Goal: Task Accomplishment & Management: Manage account settings

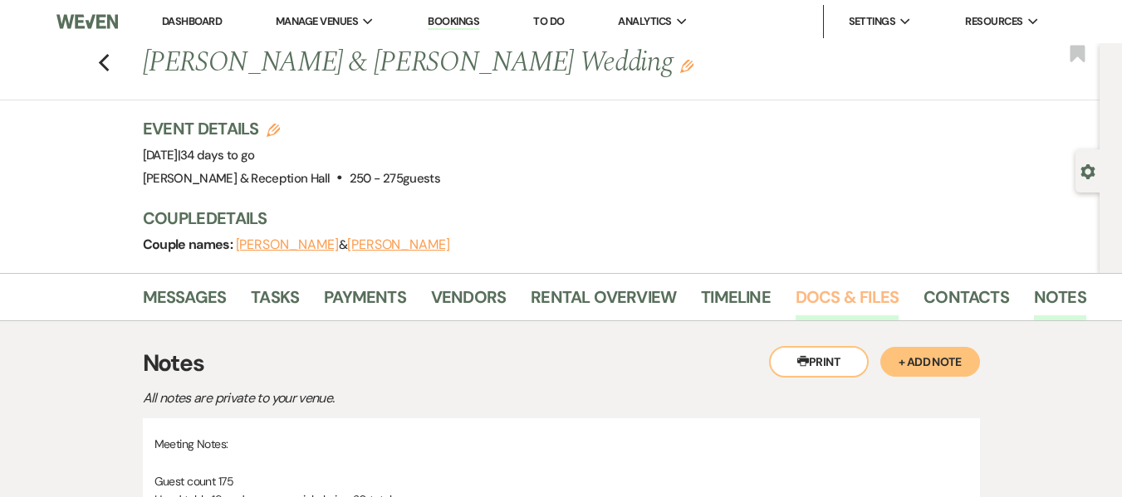
click at [827, 293] on link "Docs & Files" at bounding box center [846, 302] width 103 height 37
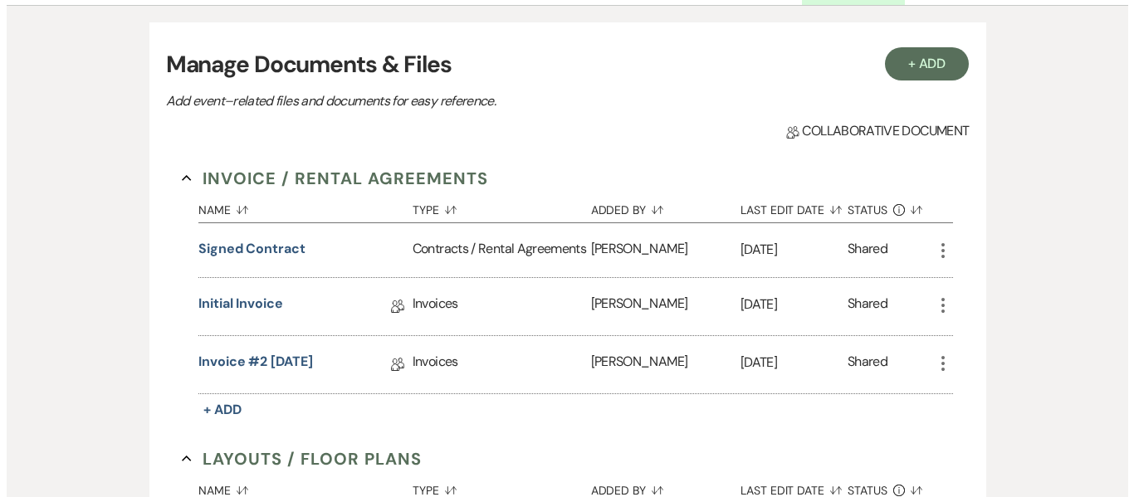
scroll to position [342, 0]
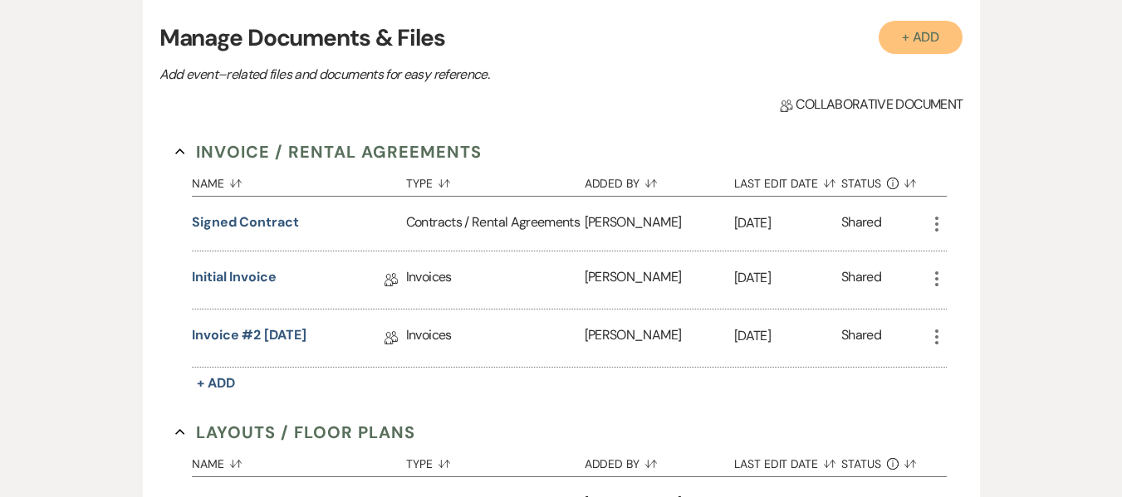
click at [923, 36] on button "+ Add" at bounding box center [921, 37] width 85 height 33
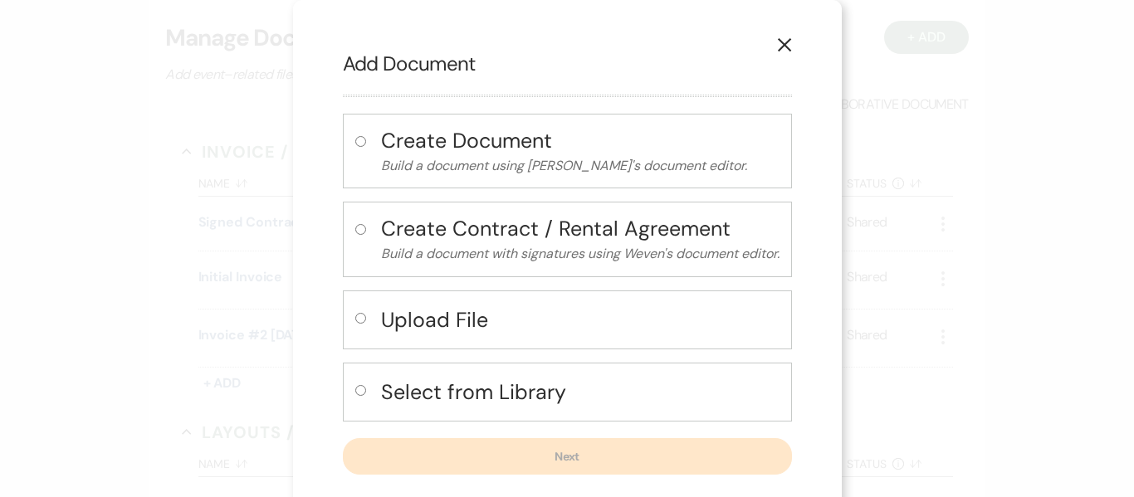
click at [355, 321] on input "radio" at bounding box center [360, 318] width 11 height 11
radio input "true"
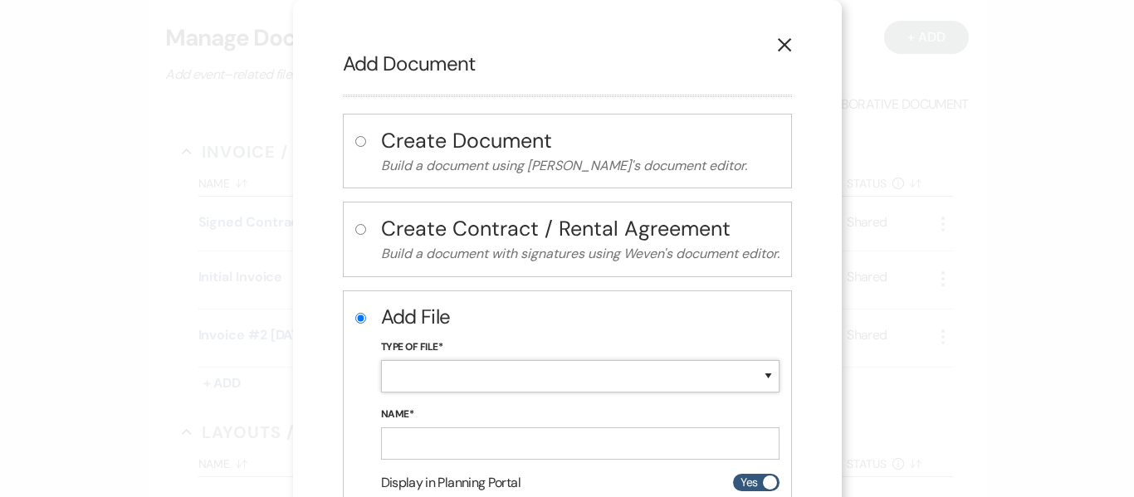
click at [596, 381] on select "Special Event Insurance Vendor Certificate of Insurance Contracts / Rental Agre…" at bounding box center [580, 376] width 399 height 32
click at [776, 321] on h2 "Add File" at bounding box center [580, 317] width 399 height 28
click at [701, 359] on div "Type of File* Special Event Insurance Vendor Certificate of Insurance Contracts…" at bounding box center [580, 372] width 399 height 67
click at [701, 374] on select "Special Event Insurance Vendor Certificate of Insurance Contracts / Rental Agre…" at bounding box center [580, 376] width 399 height 32
click at [578, 360] on select "Special Event Insurance Vendor Certificate of Insurance Contracts / Rental Agre…" at bounding box center [580, 376] width 399 height 32
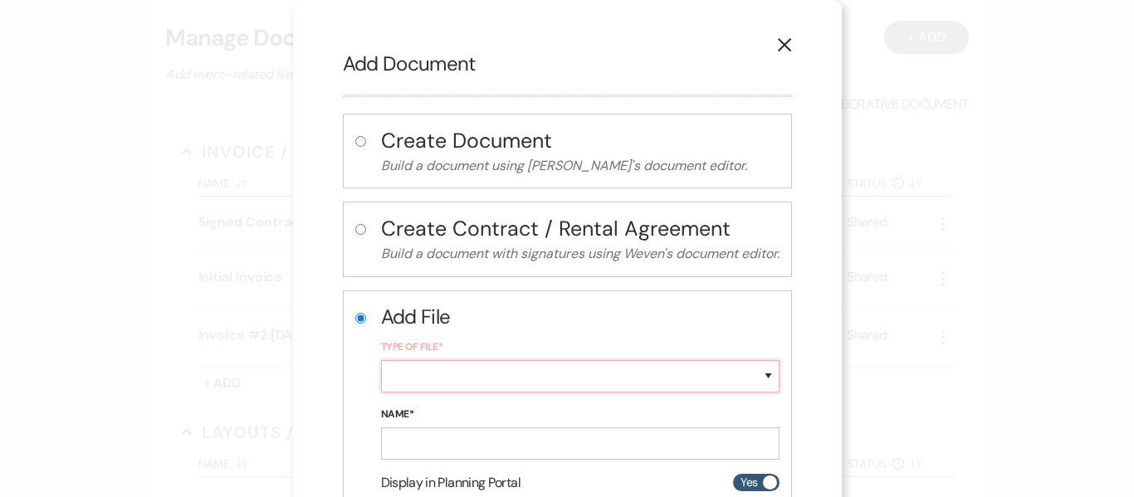
click at [592, 381] on select "Special Event Insurance Vendor Certificate of Insurance Contracts / Rental Agre…" at bounding box center [580, 376] width 399 height 32
select select "0"
click at [381, 360] on select "Special Event Insurance Vendor Certificate of Insurance Contracts / Rental Agre…" at bounding box center [580, 376] width 399 height 32
click at [692, 448] on input "Name*" at bounding box center [580, 444] width 399 height 32
type input "30 day notes"
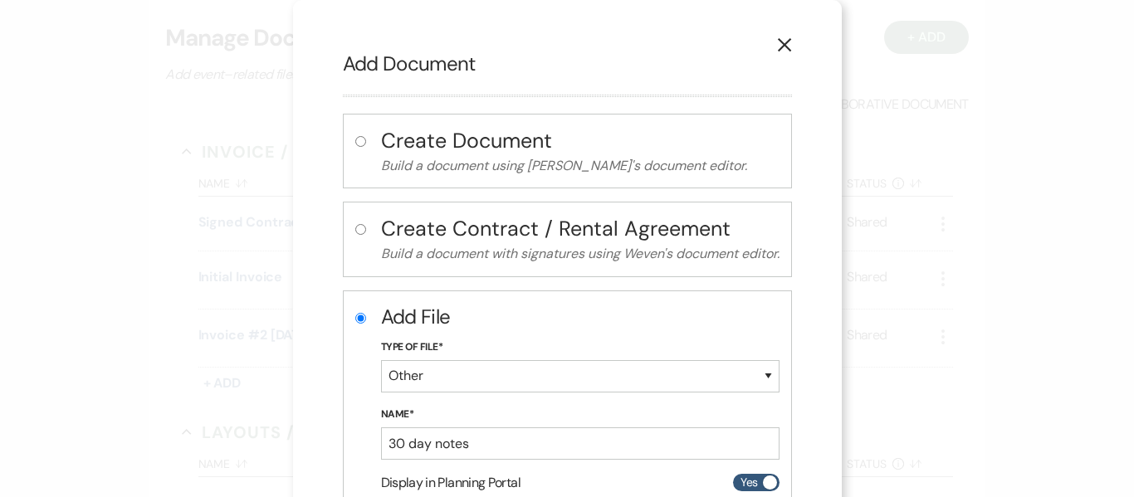
click at [888, 321] on div "X Add Document Create Document Build a document using Weven's document editor. …" at bounding box center [567, 248] width 1134 height 497
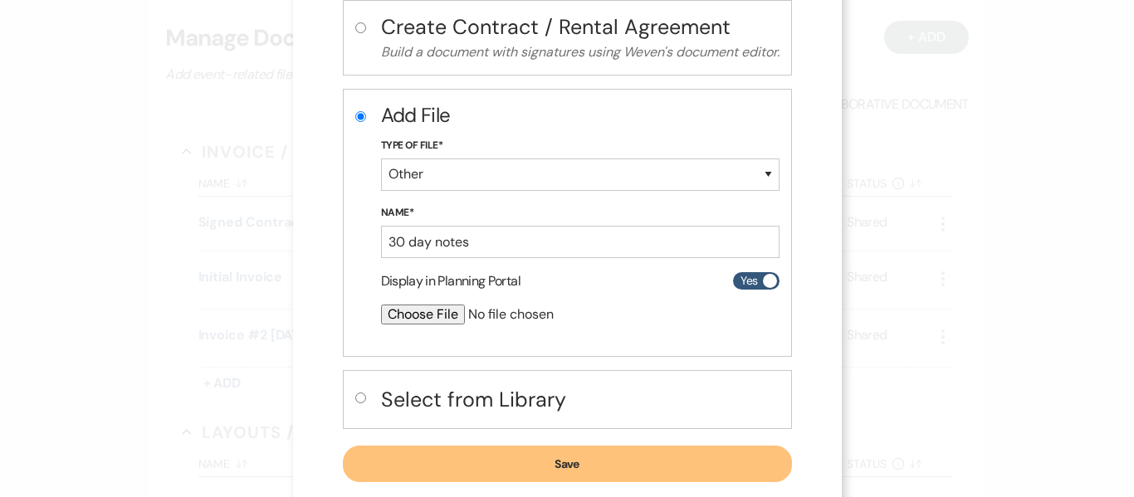
scroll to position [230, 0]
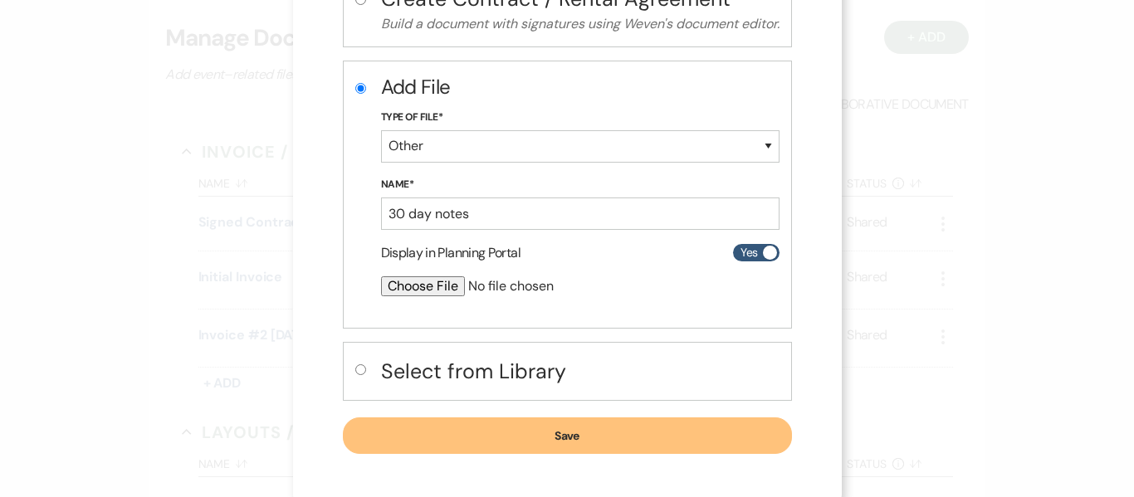
click at [422, 289] on input "file" at bounding box center [536, 287] width 311 height 20
type input "C:\fakepath\30 day Elyssia and Cody.pdf"
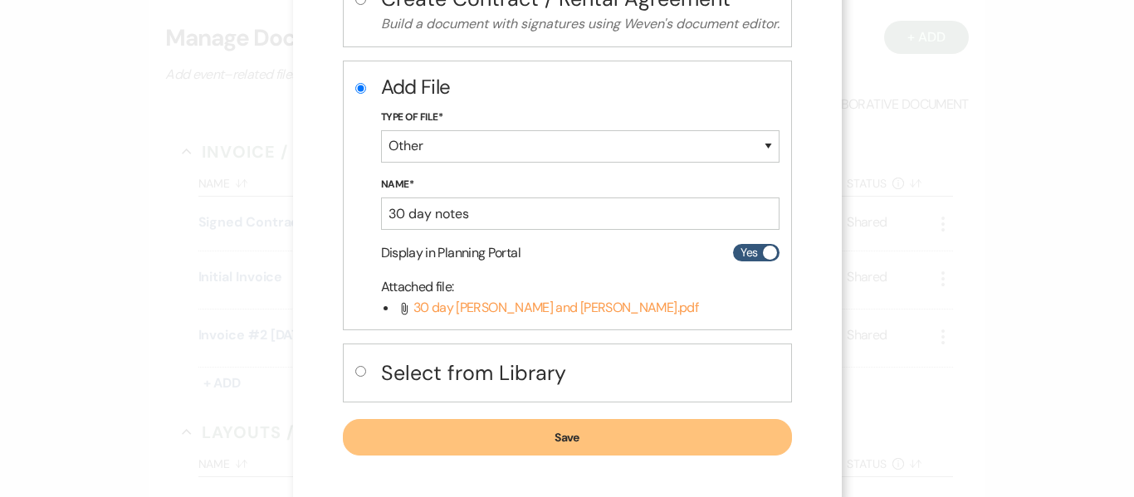
click at [516, 430] on button "Save" at bounding box center [567, 437] width 449 height 37
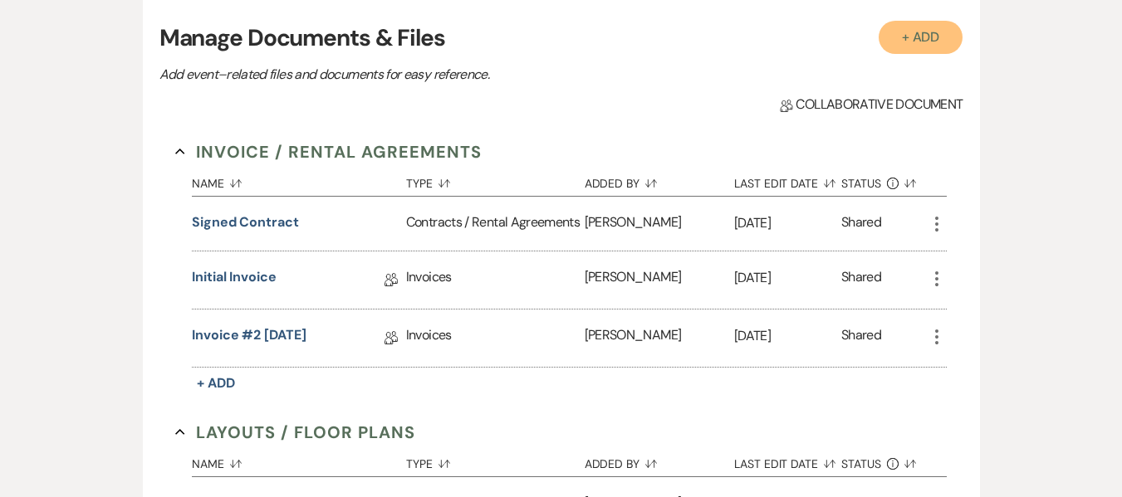
click at [925, 33] on button "+ Add" at bounding box center [921, 37] width 85 height 33
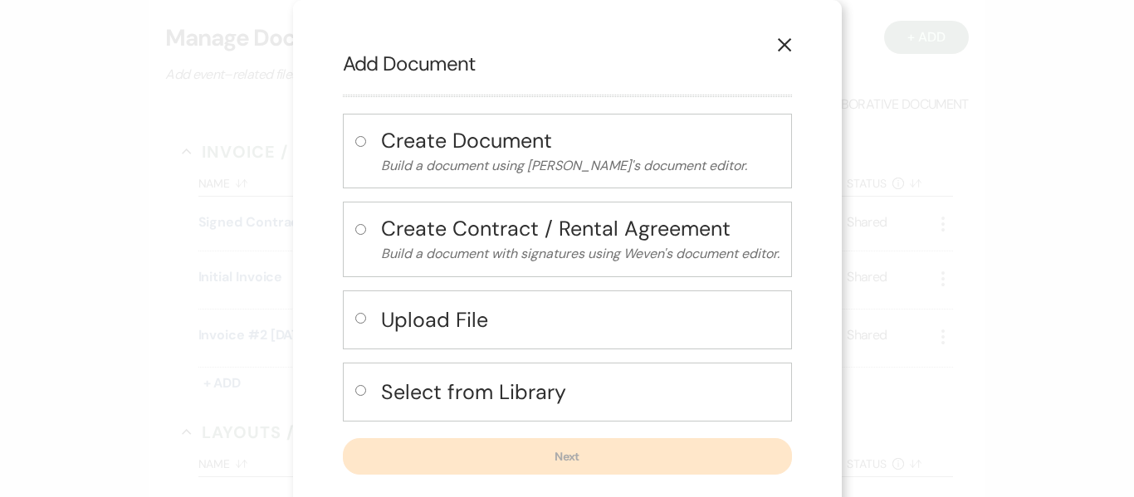
click at [355, 321] on input "radio" at bounding box center [360, 318] width 11 height 11
radio input "true"
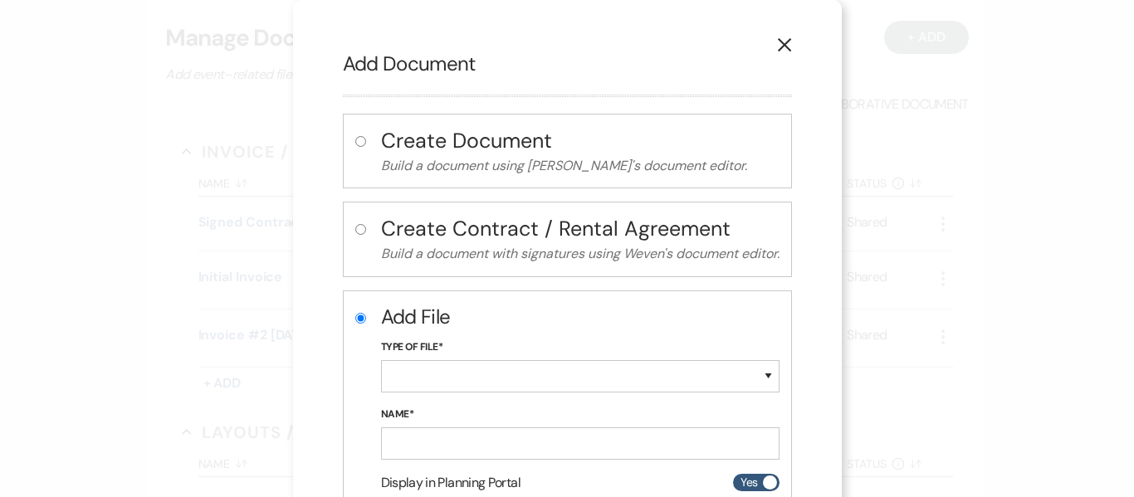
click at [536, 392] on div "Type of File* Special Event Insurance Vendor Certificate of Insurance Contracts…" at bounding box center [580, 372] width 399 height 67
click at [536, 379] on select "Special Event Insurance Vendor Certificate of Insurance Contracts / Rental Agre…" at bounding box center [580, 376] width 399 height 32
select select "24"
click at [381, 360] on select "Special Event Insurance Vendor Certificate of Insurance Contracts / Rental Agre…" at bounding box center [580, 376] width 399 height 32
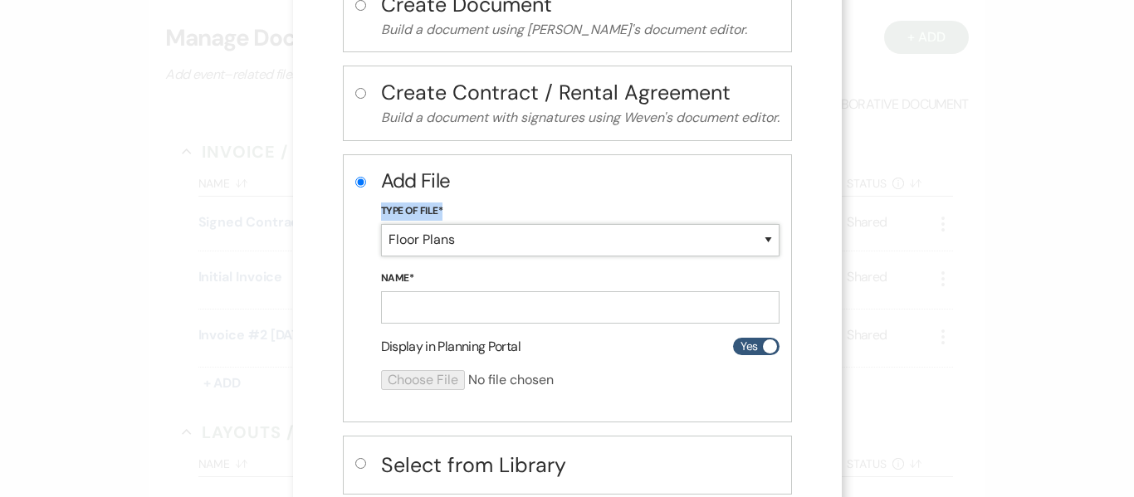
scroll to position [140, 0]
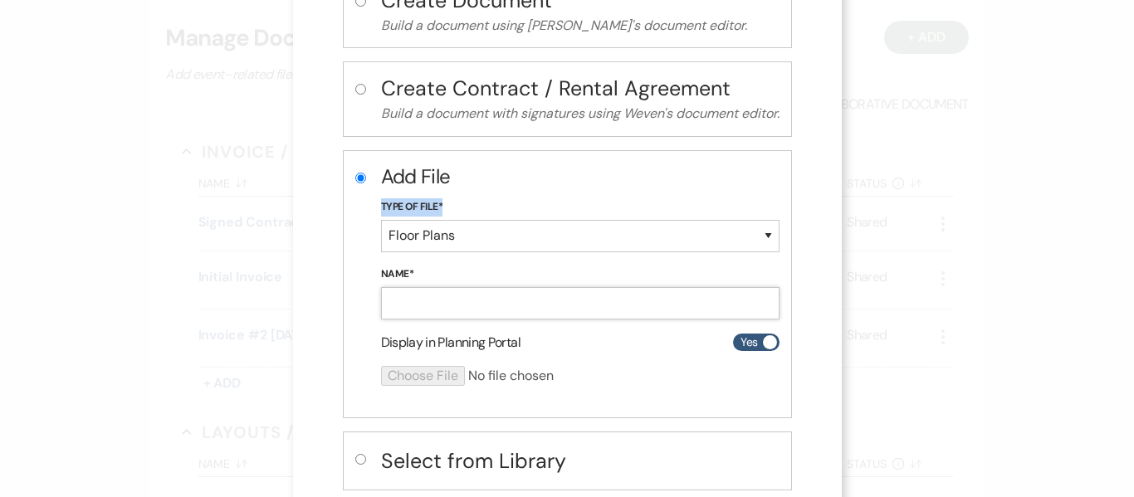
click at [568, 308] on input "Name*" at bounding box center [580, 303] width 399 height 32
type input "Final Floor Plan"
click at [429, 375] on input "file" at bounding box center [536, 376] width 311 height 20
type input "C:\fakepath\Elyssia and Cody 09.21.2025.png"
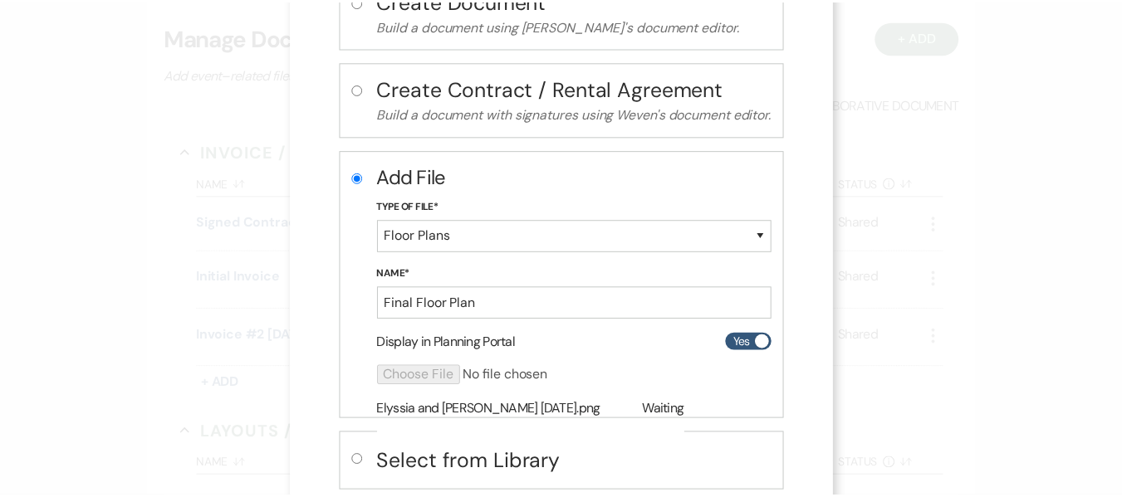
scroll to position [238, 0]
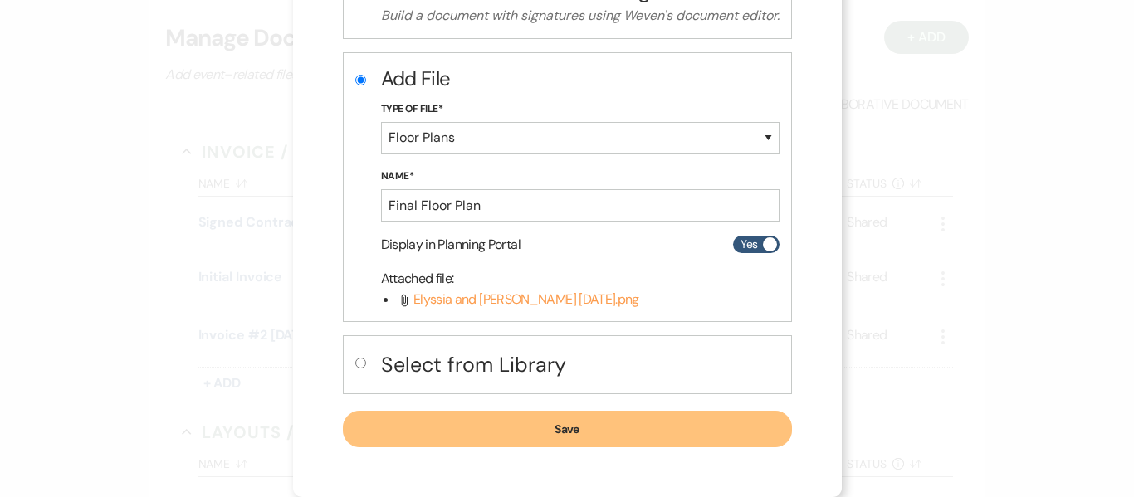
click at [532, 432] on button "Save" at bounding box center [567, 429] width 449 height 37
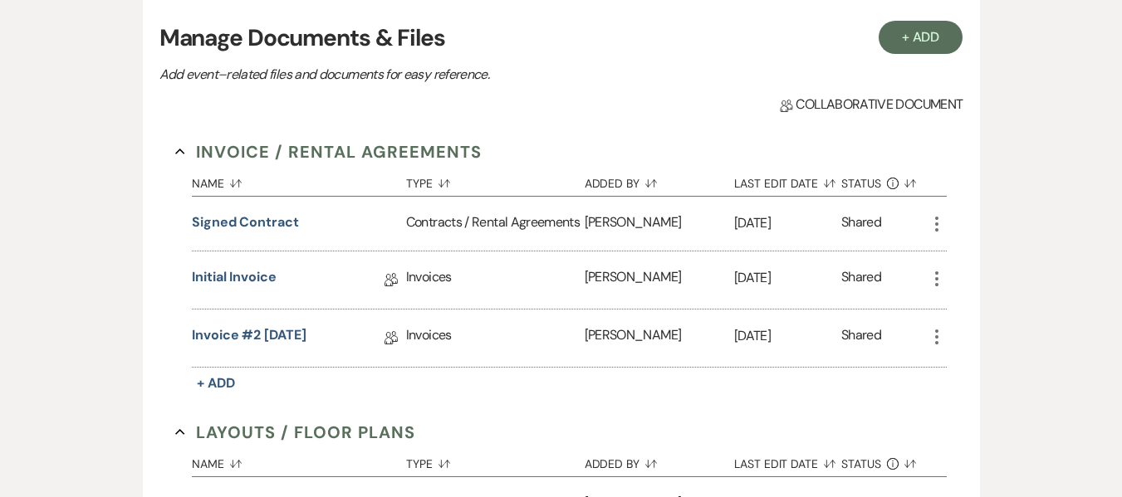
scroll to position [0, 0]
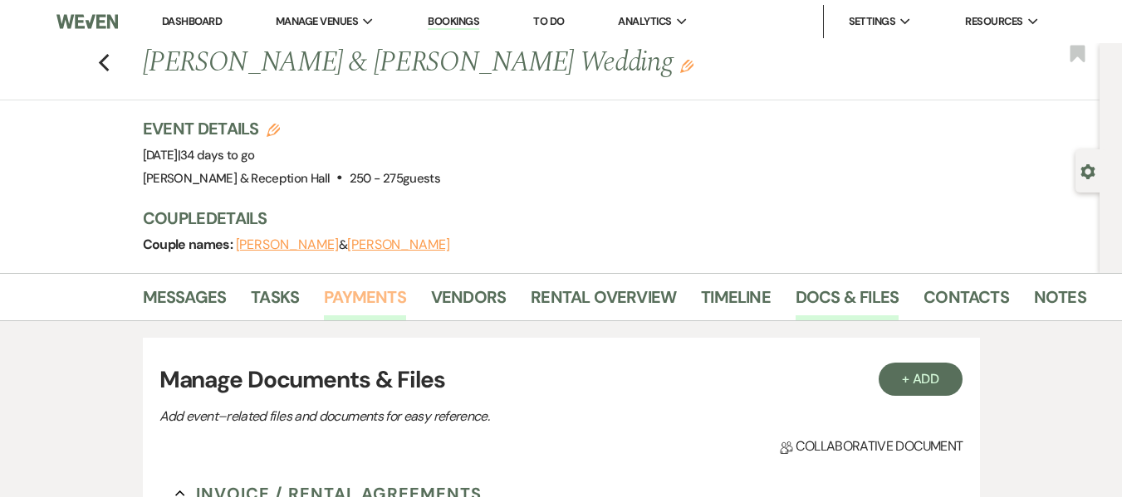
click at [365, 288] on link "Payments" at bounding box center [365, 302] width 82 height 37
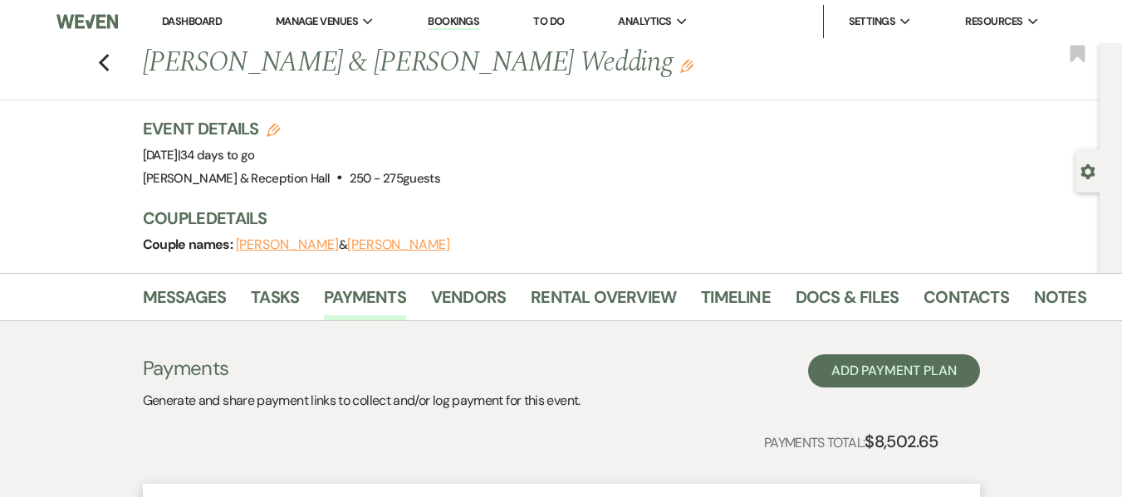
click at [593, 282] on li "Rental Overview" at bounding box center [616, 301] width 170 height 40
click at [593, 294] on link "Rental Overview" at bounding box center [603, 302] width 145 height 37
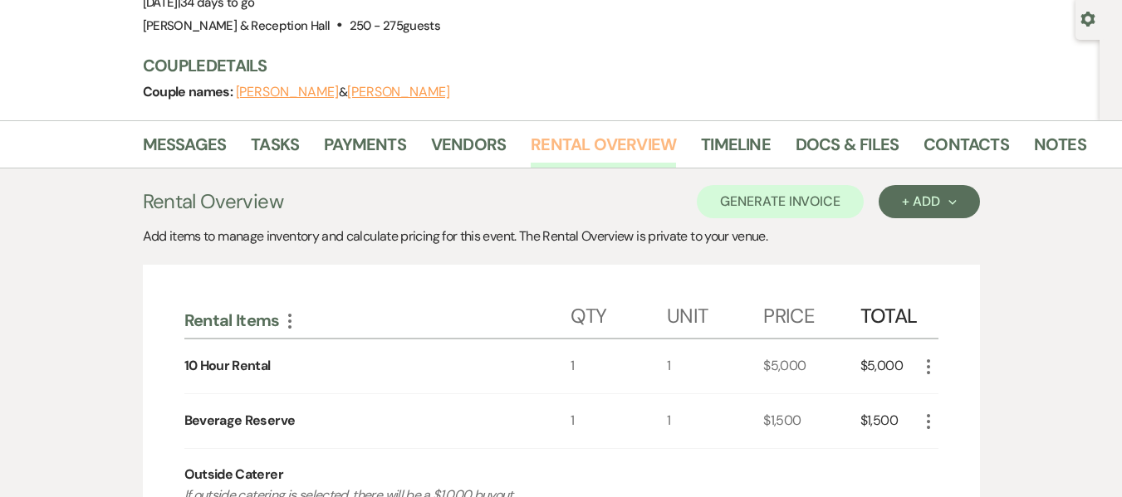
scroll to position [110, 0]
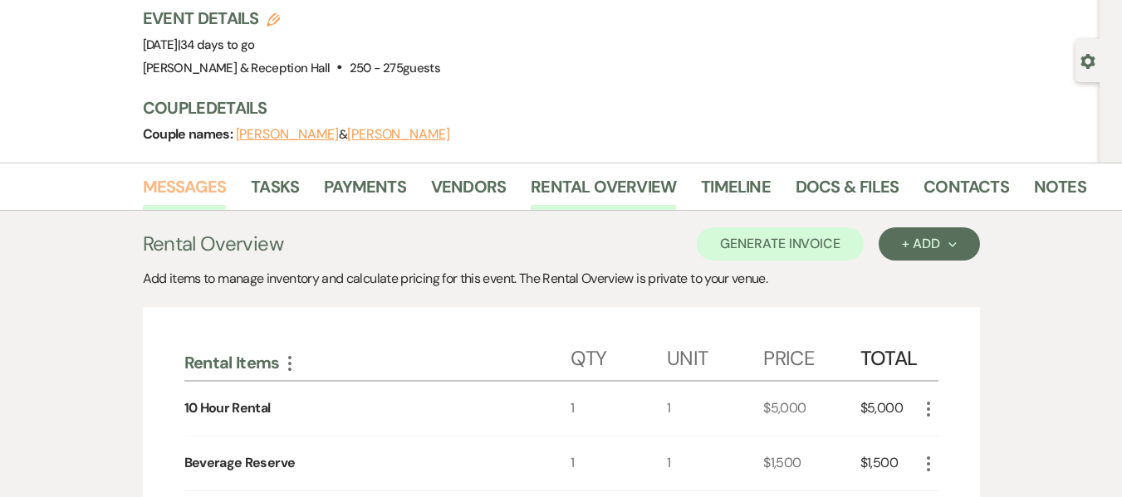
click at [193, 187] on link "Messages" at bounding box center [185, 192] width 84 height 37
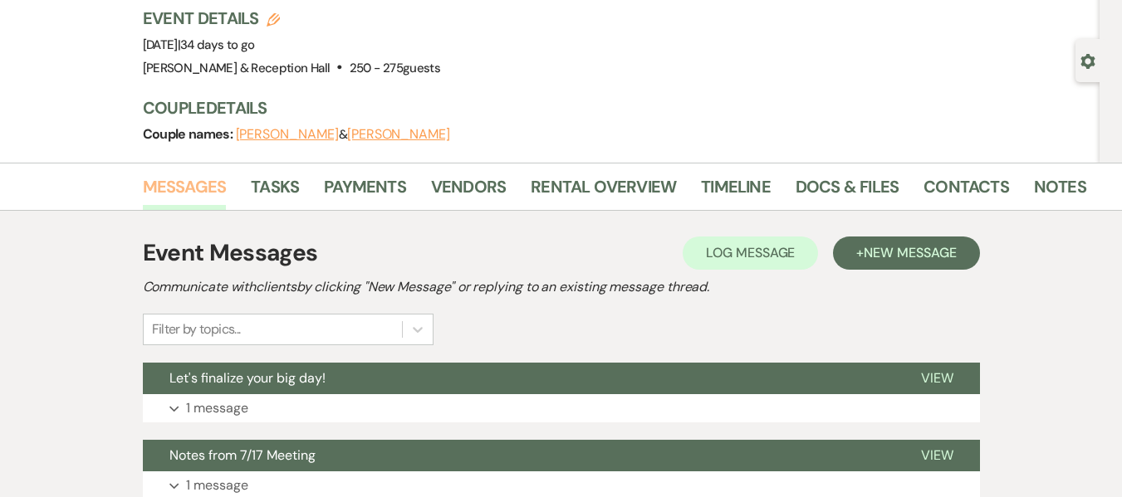
scroll to position [240, 0]
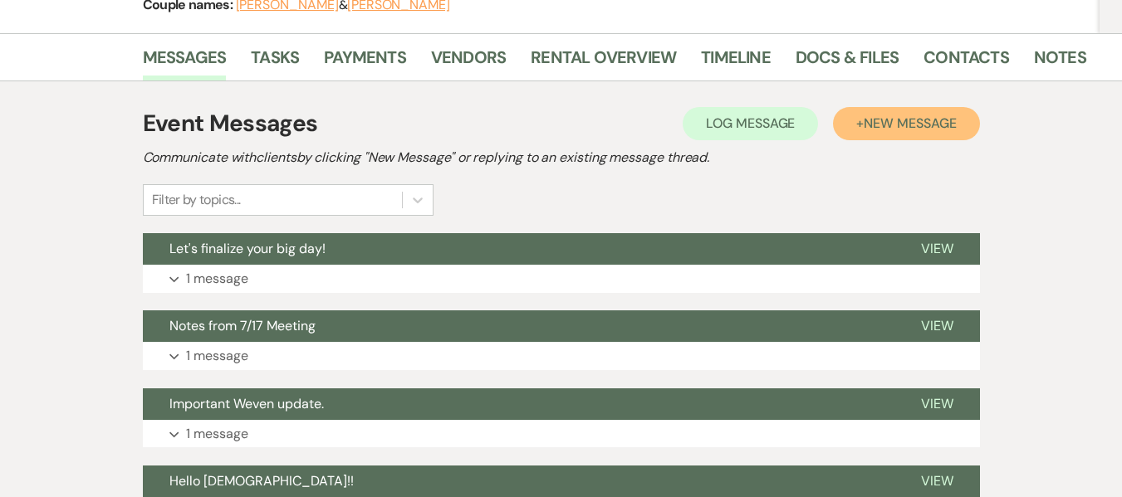
click at [922, 125] on span "New Message" at bounding box center [910, 123] width 92 height 17
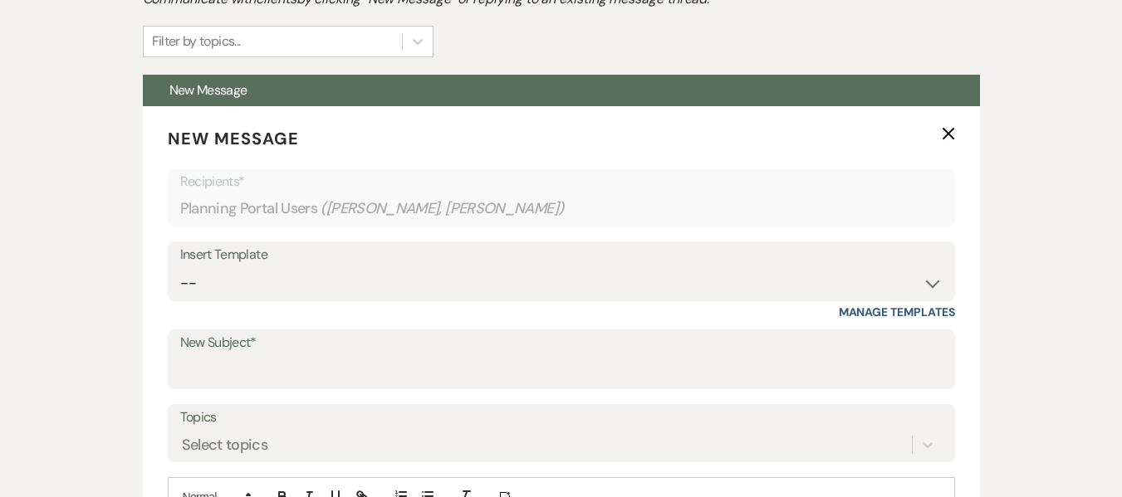
scroll to position [409, 0]
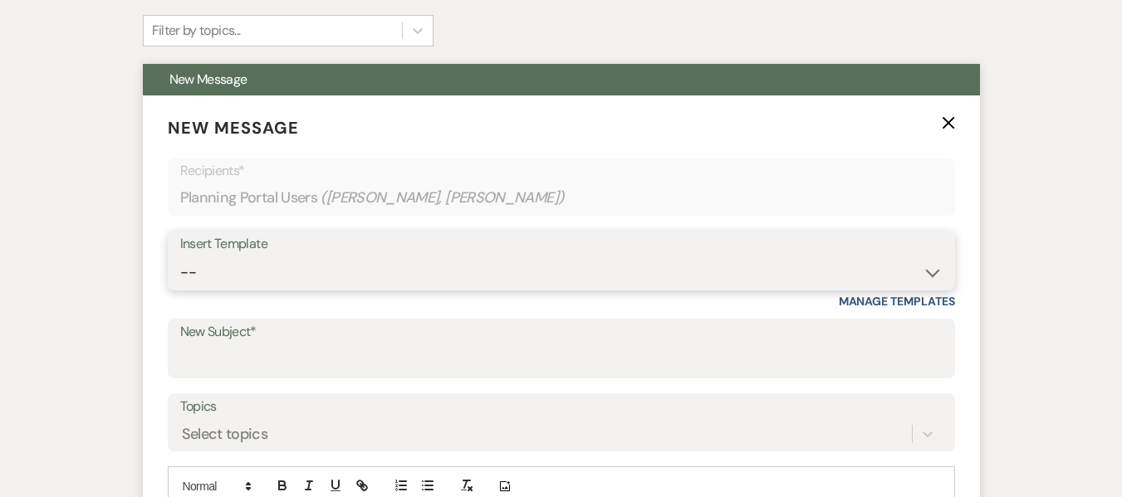
drag, startPoint x: 271, startPoint y: 267, endPoint x: 212, endPoint y: 274, distance: 59.3
click at [212, 274] on select "-- Weven Planning Portal Introduction (Booked Events) Initial Inquiry Response …" at bounding box center [561, 273] width 762 height 32
select select "4829"
click at [180, 257] on select "-- Weven Planning Portal Introduction (Booked Events) Initial Inquiry Response …" at bounding box center [561, 273] width 762 height 32
type input "Follow-Up from Our 30-Day Meeting"
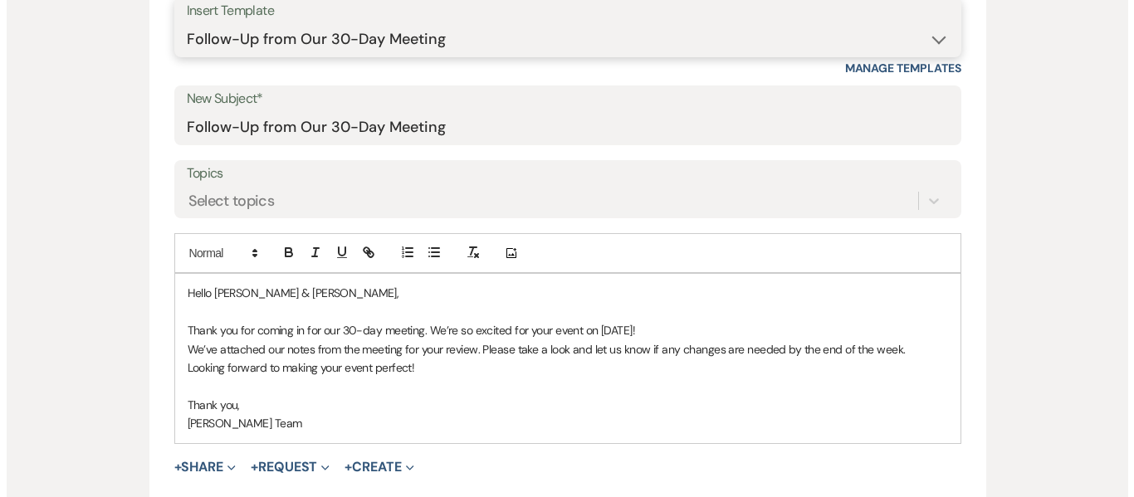
scroll to position [658, 0]
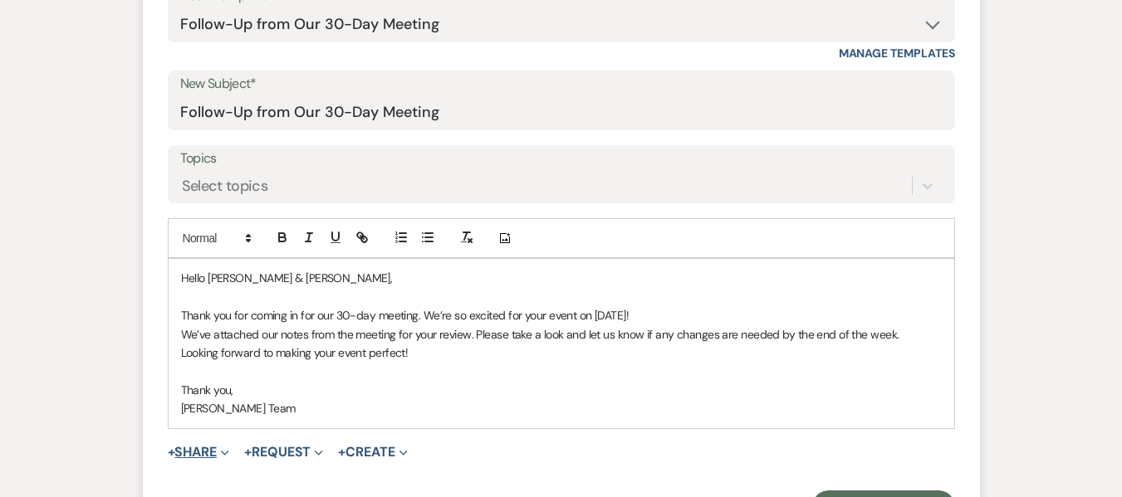
click at [189, 448] on button "+ Share Expand" at bounding box center [199, 452] width 62 height 13
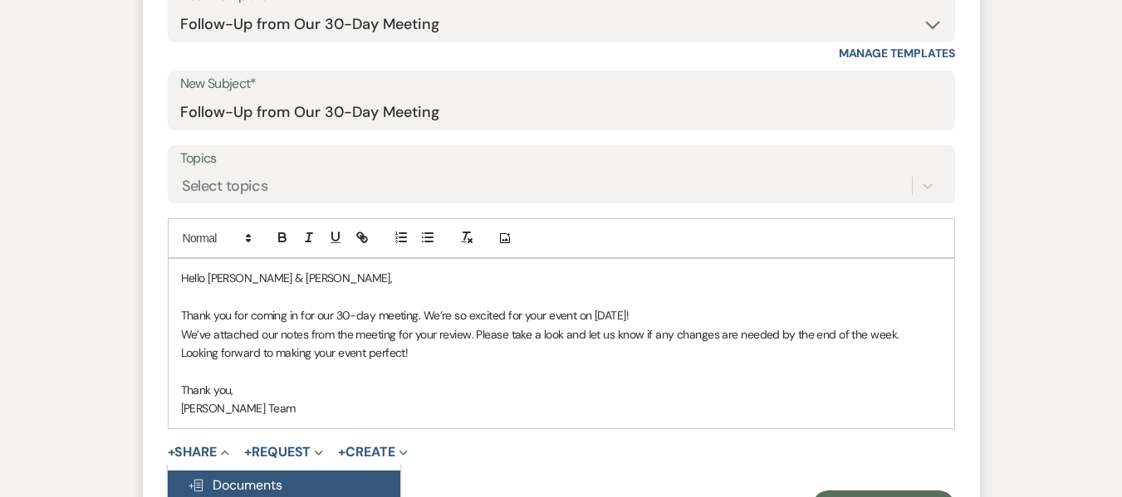
click at [257, 488] on span "Doc Upload Documents" at bounding box center [235, 485] width 95 height 17
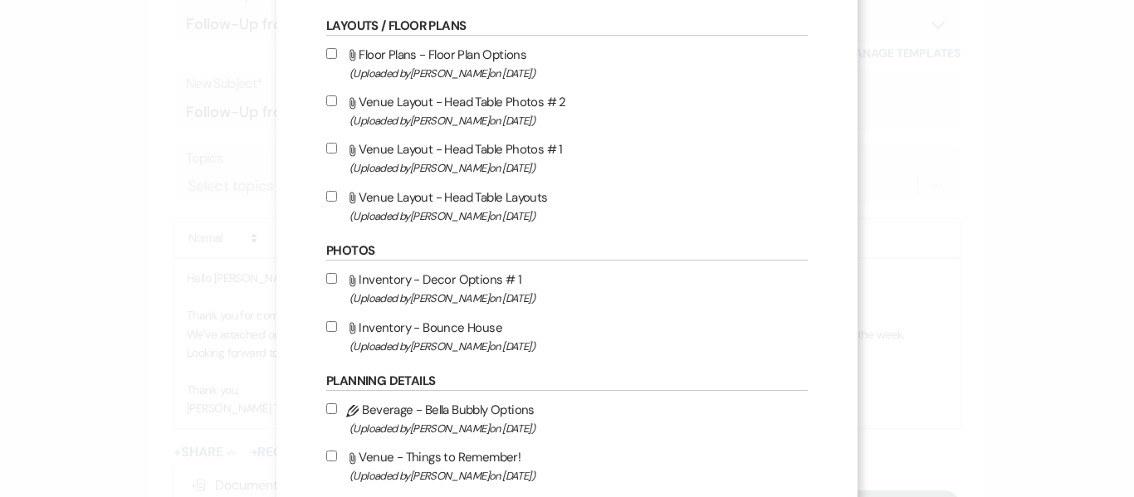
scroll to position [0, 0]
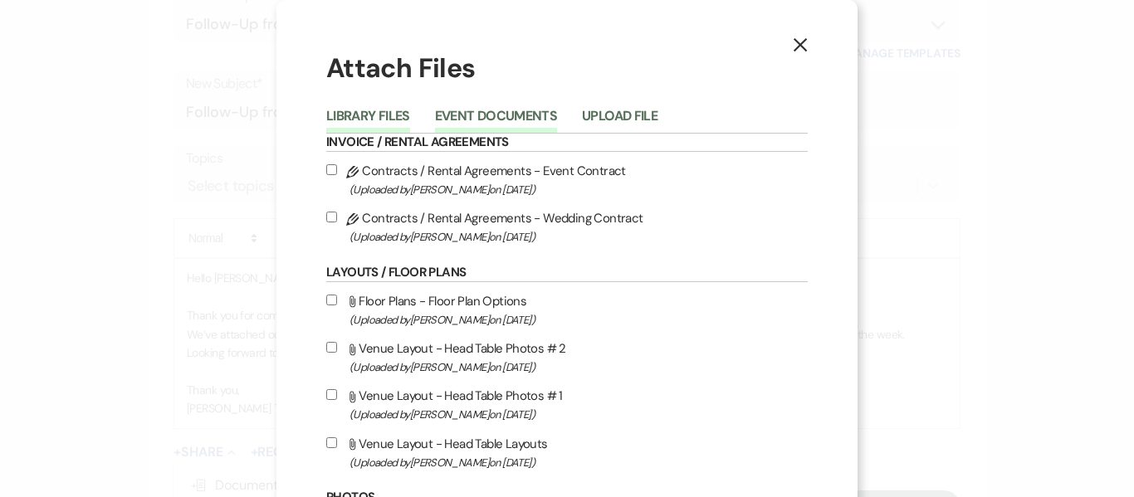
click at [516, 114] on button "Event Documents" at bounding box center [496, 121] width 122 height 23
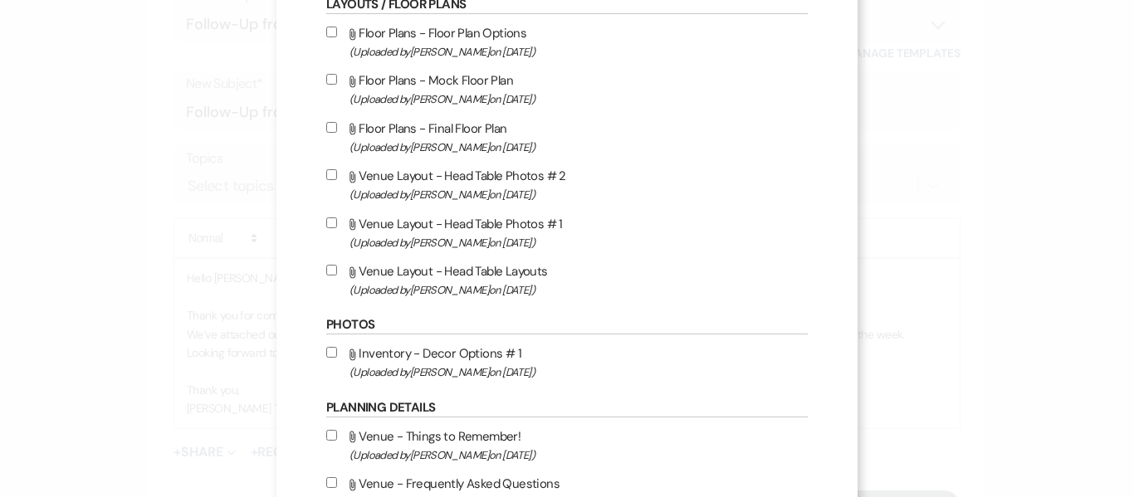
scroll to position [320, 0]
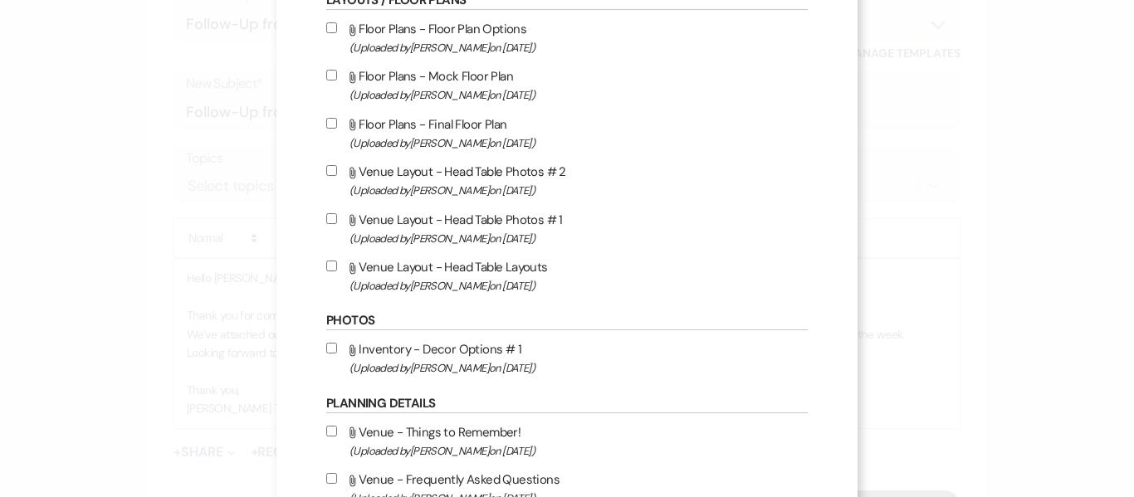
click at [326, 122] on input "Attach File Floor Plans - Final Floor Plan (Uploaded by Lexie Craft on Aug 17th…" at bounding box center [331, 123] width 11 height 11
checkbox input "true"
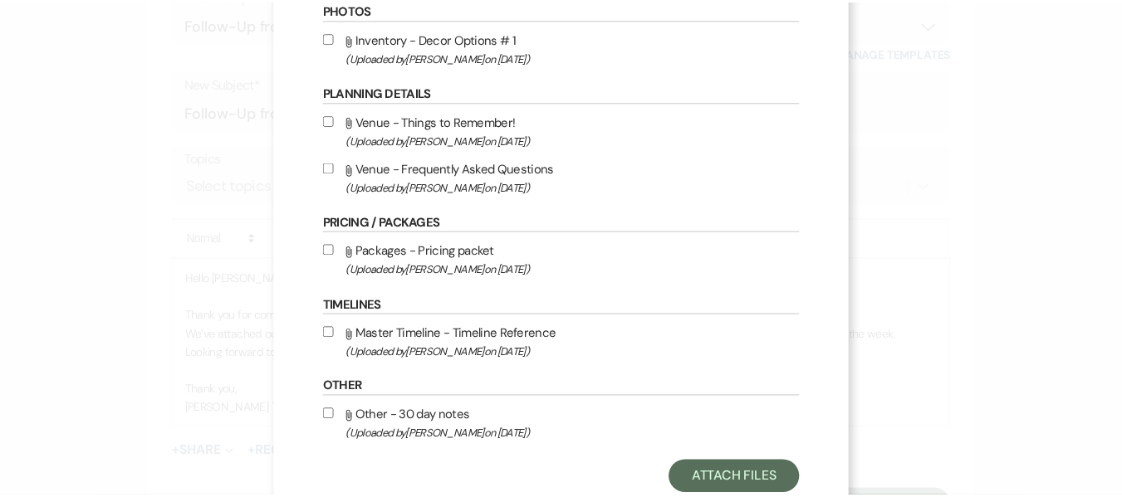
scroll to position [678, 0]
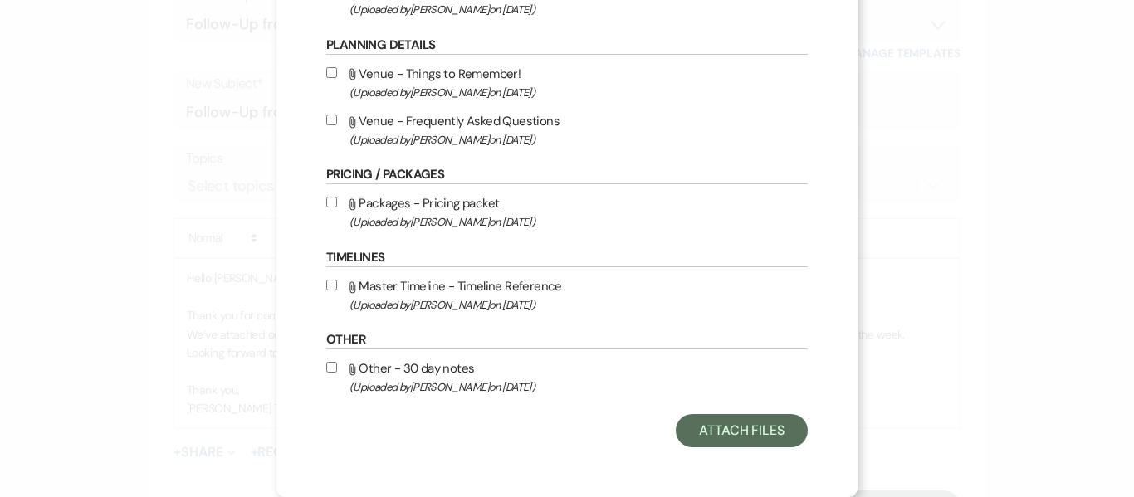
click at [326, 368] on input "Attach File Other - 30 day notes (Uploaded by Lexie Craft on Aug 17th, 2025 )" at bounding box center [331, 367] width 11 height 11
checkbox input "true"
click at [744, 427] on button "Attach Files" at bounding box center [742, 430] width 132 height 33
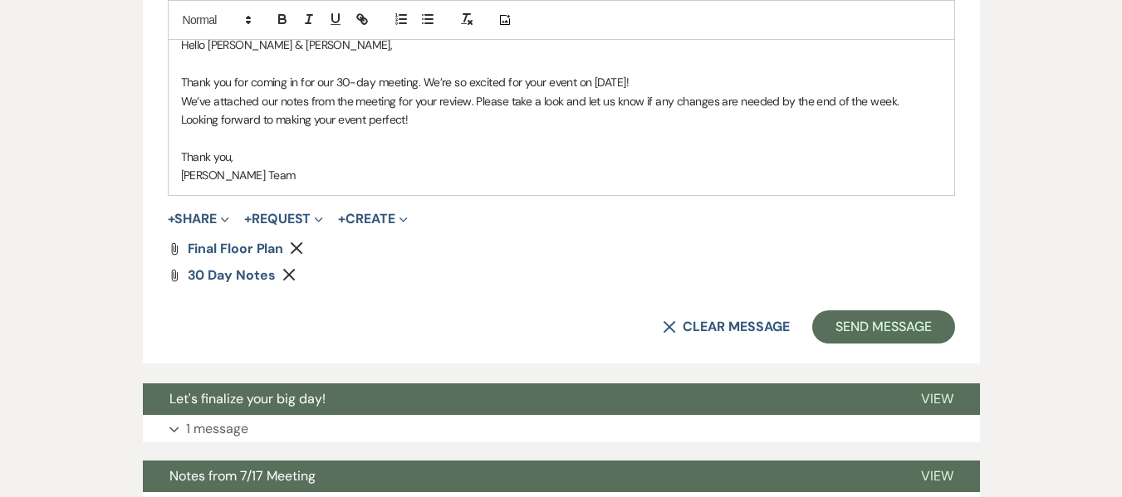
scroll to position [907, 0]
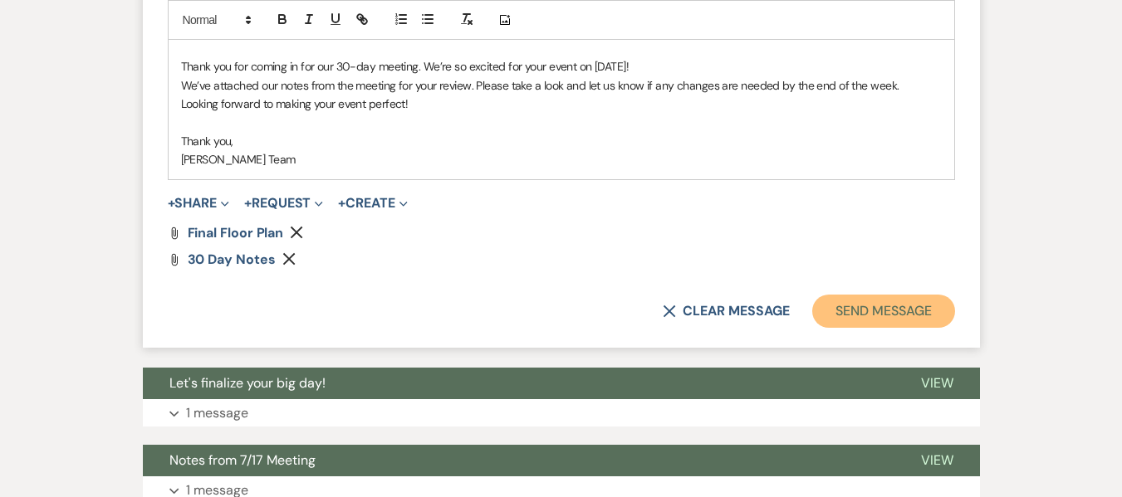
click at [884, 319] on button "Send Message" at bounding box center [883, 311] width 142 height 33
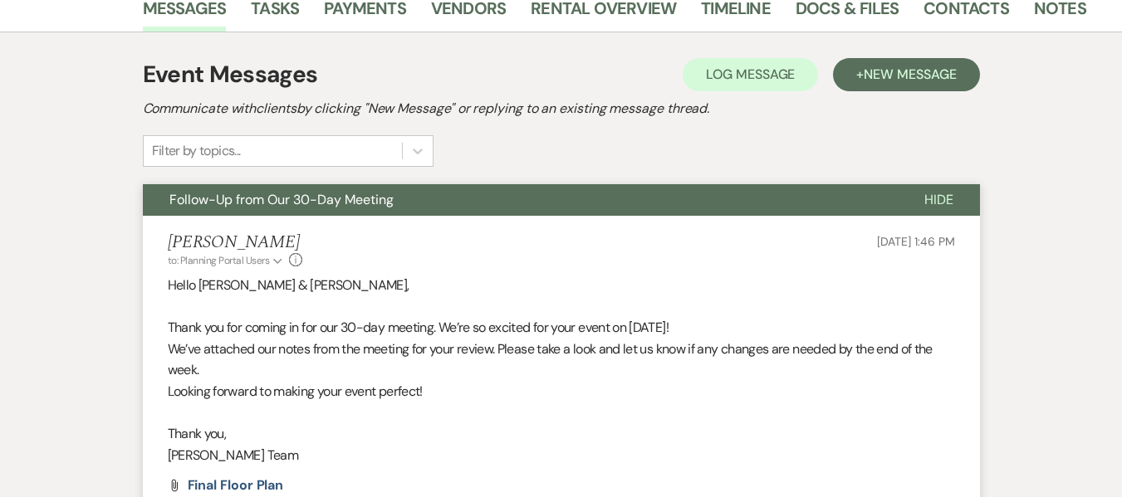
scroll to position [0, 0]
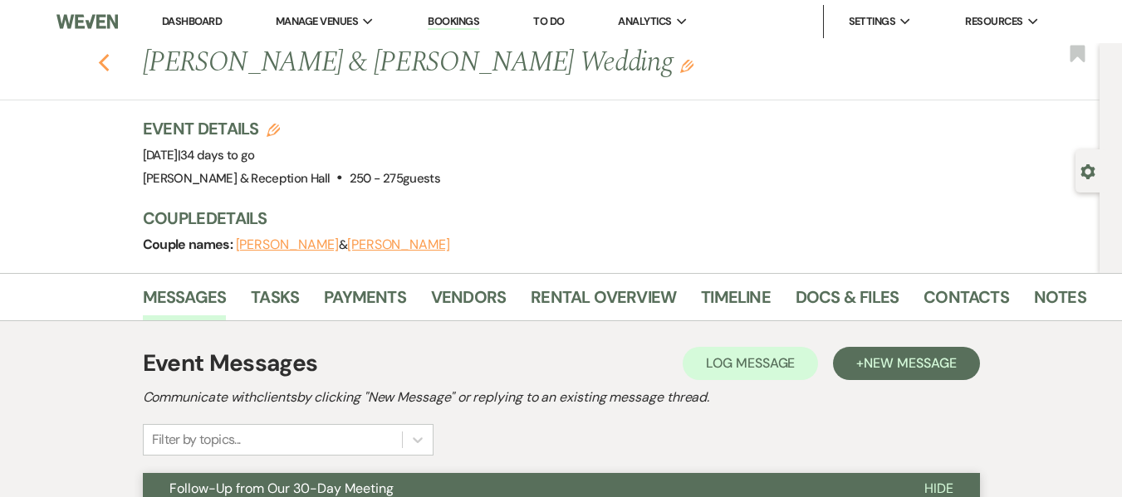
click at [110, 55] on icon "Previous" at bounding box center [104, 63] width 12 height 20
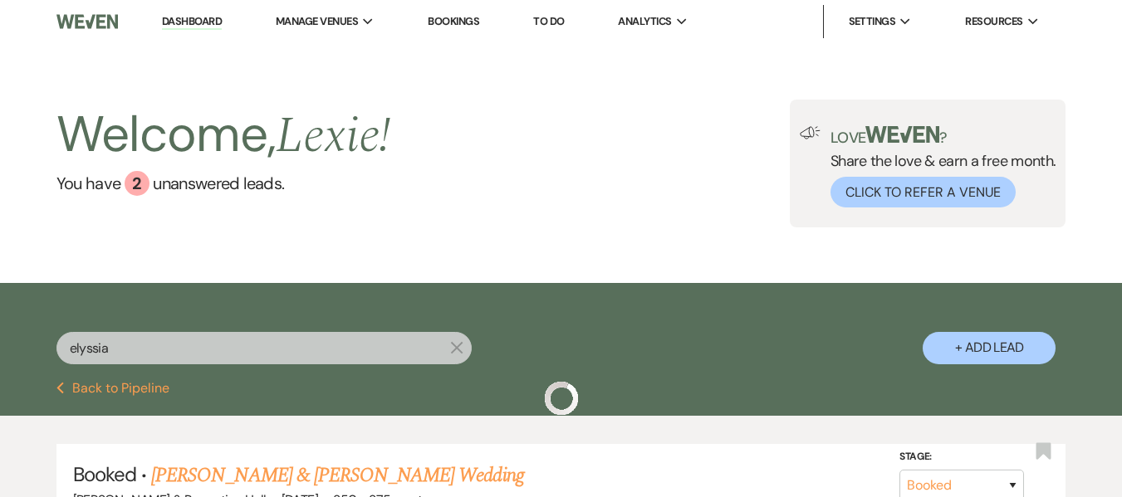
scroll to position [166, 0]
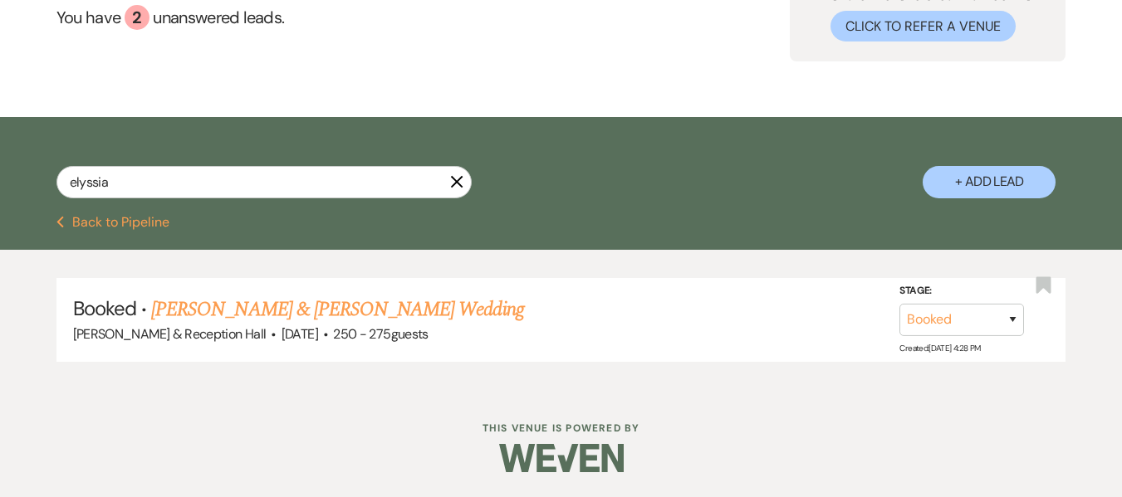
click at [100, 217] on button "Previous Back to Pipeline" at bounding box center [113, 222] width 114 height 13
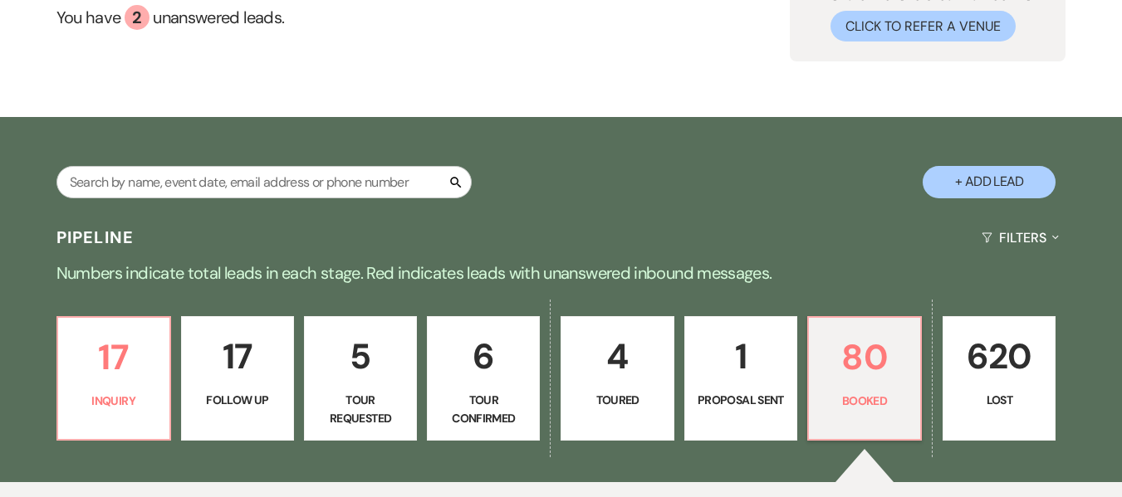
scroll to position [208, 0]
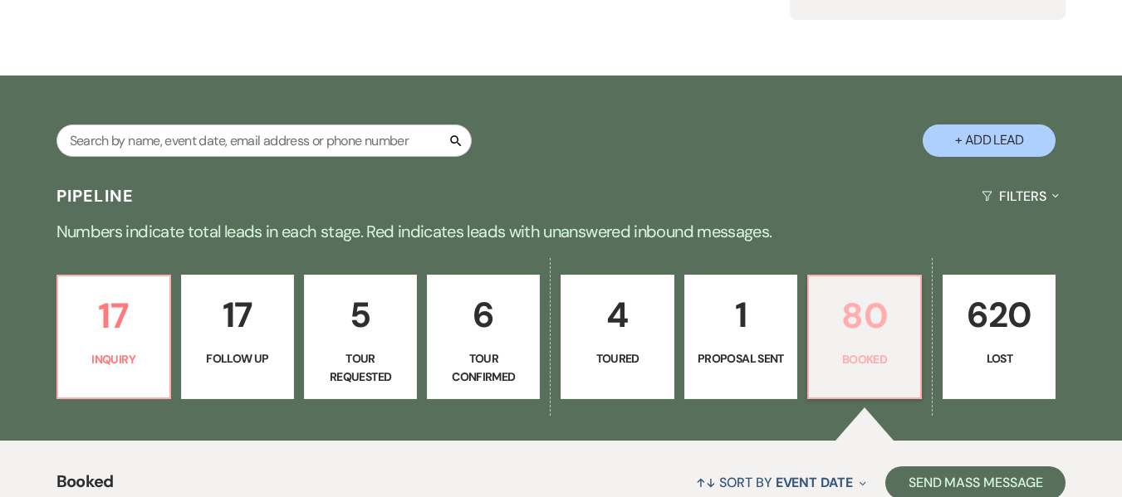
click at [903, 337] on p "80" at bounding box center [864, 316] width 91 height 56
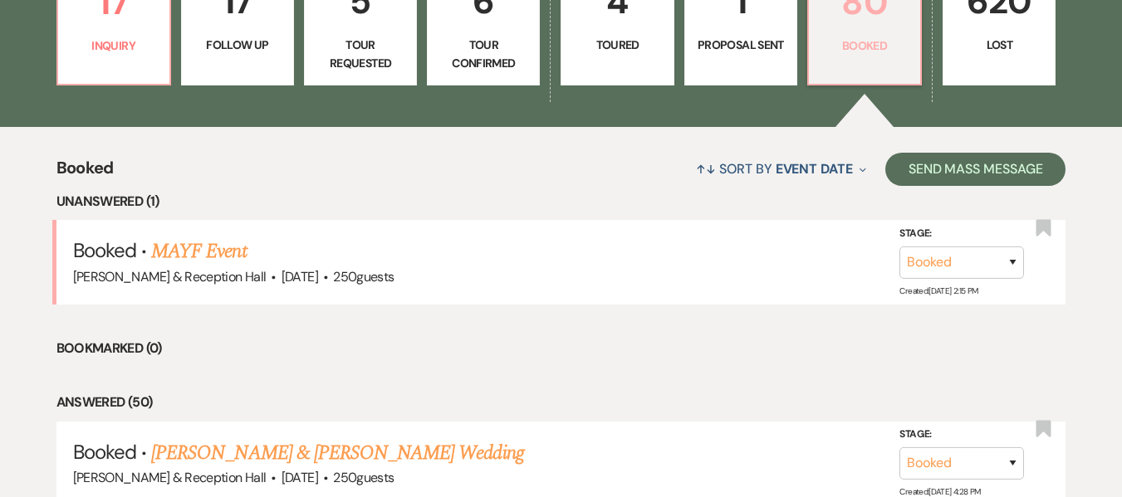
scroll to position [536, 0]
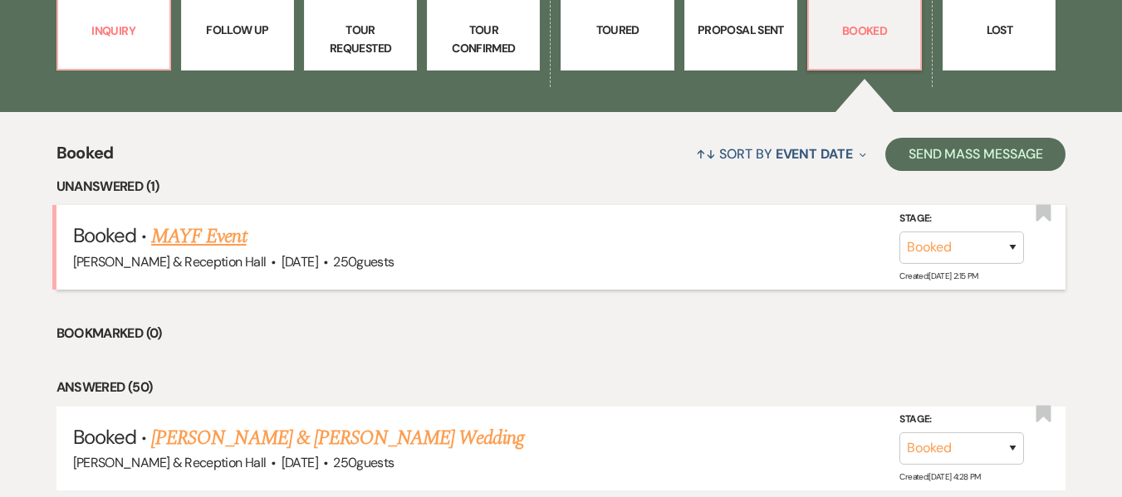
click at [210, 238] on link "MAYF Event" at bounding box center [198, 237] width 95 height 30
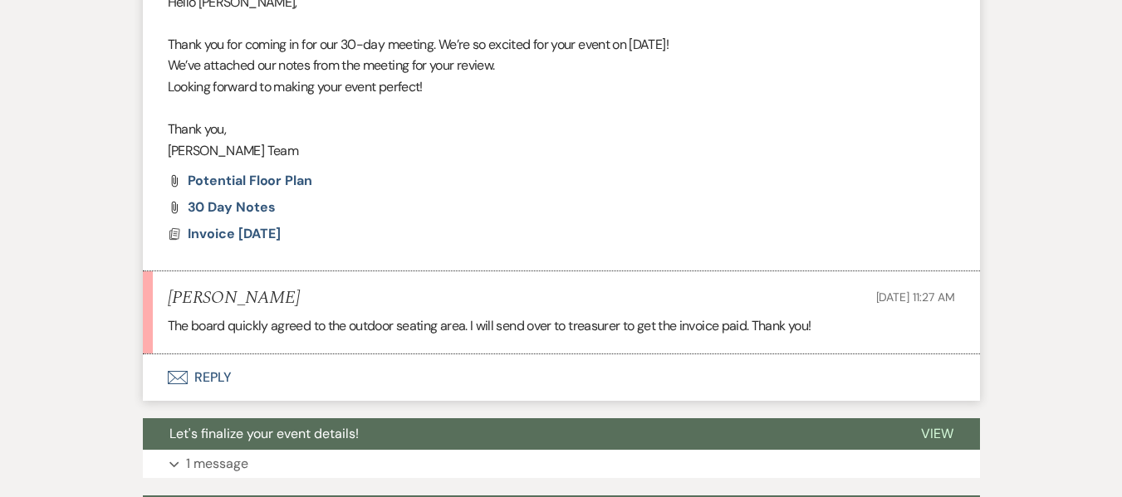
scroll to position [575, 0]
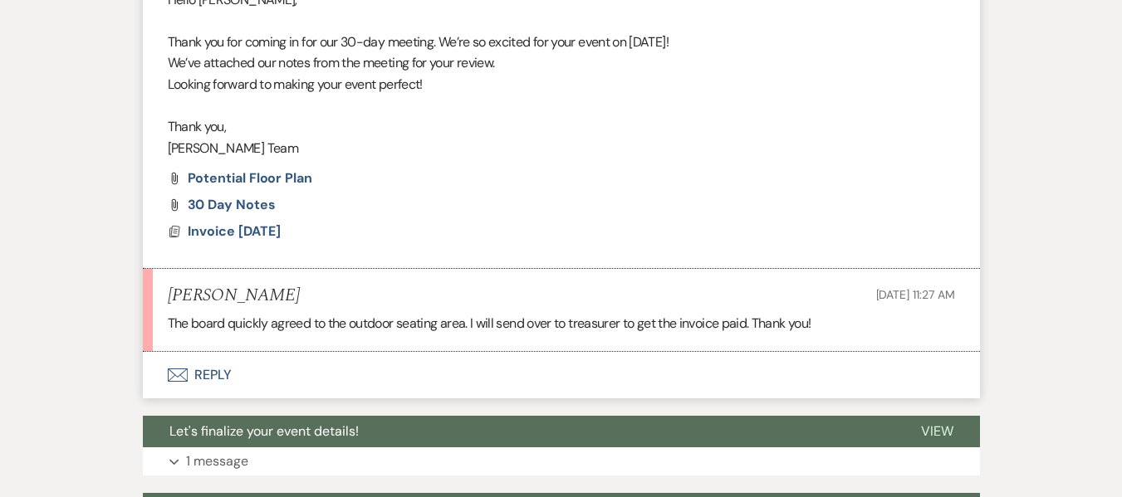
click at [230, 373] on button "Envelope Reply" at bounding box center [561, 375] width 837 height 47
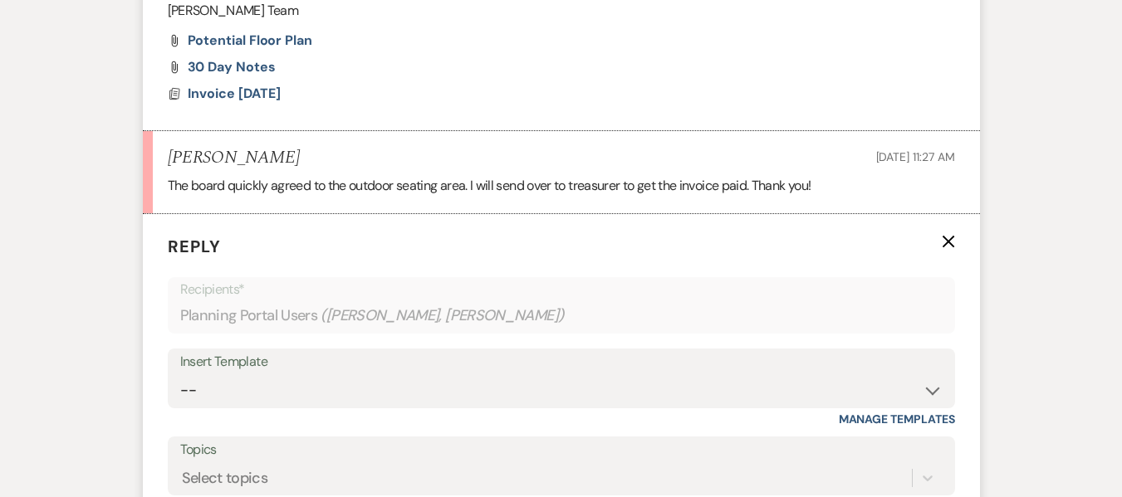
scroll to position [925, 0]
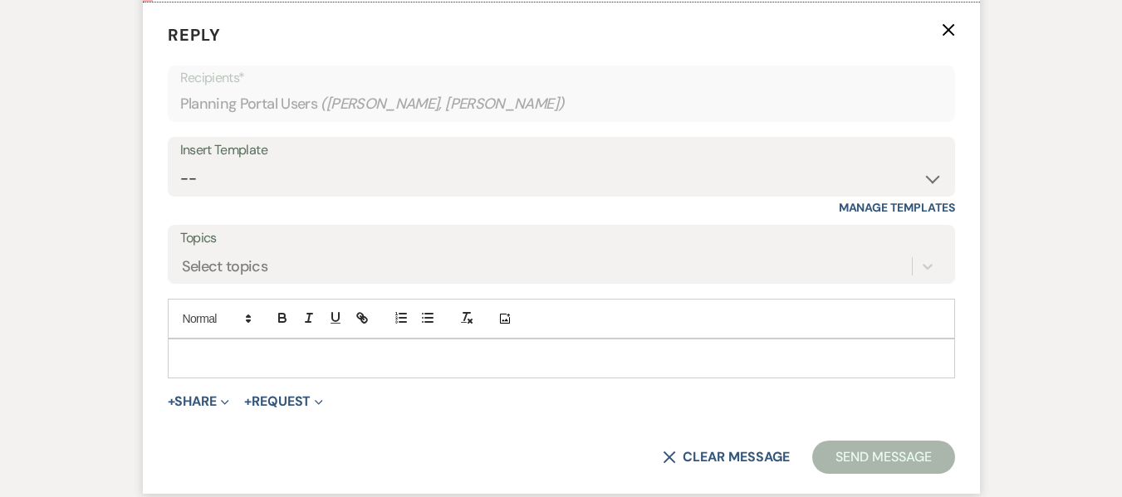
click at [217, 373] on div at bounding box center [562, 359] width 786 height 38
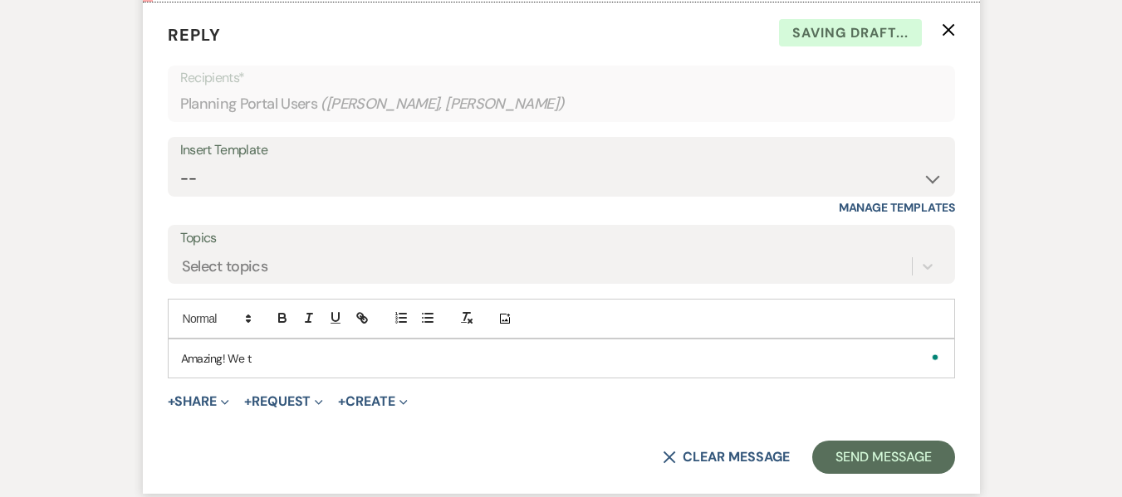
scroll to position [0, 0]
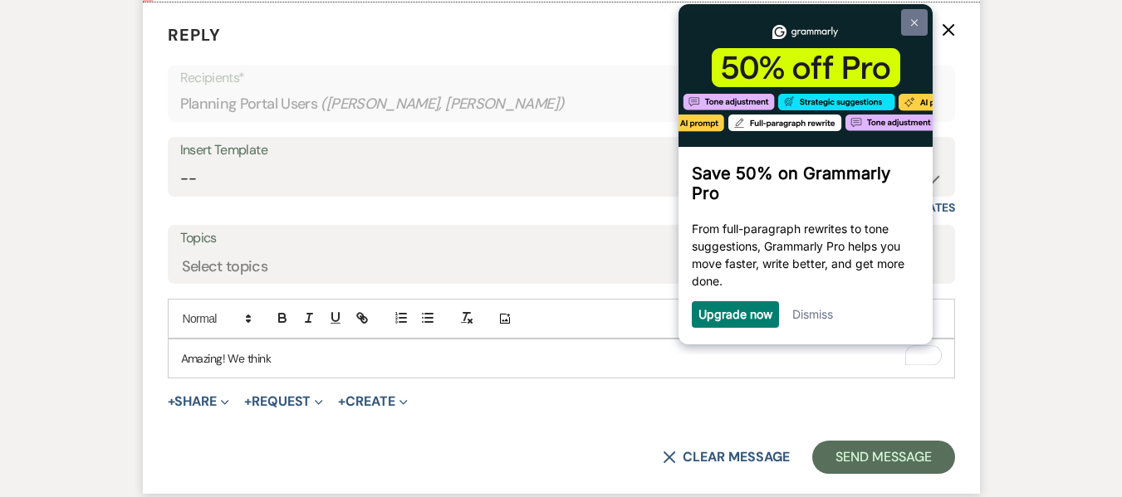
click at [911, 25] on img at bounding box center [913, 22] width 7 height 7
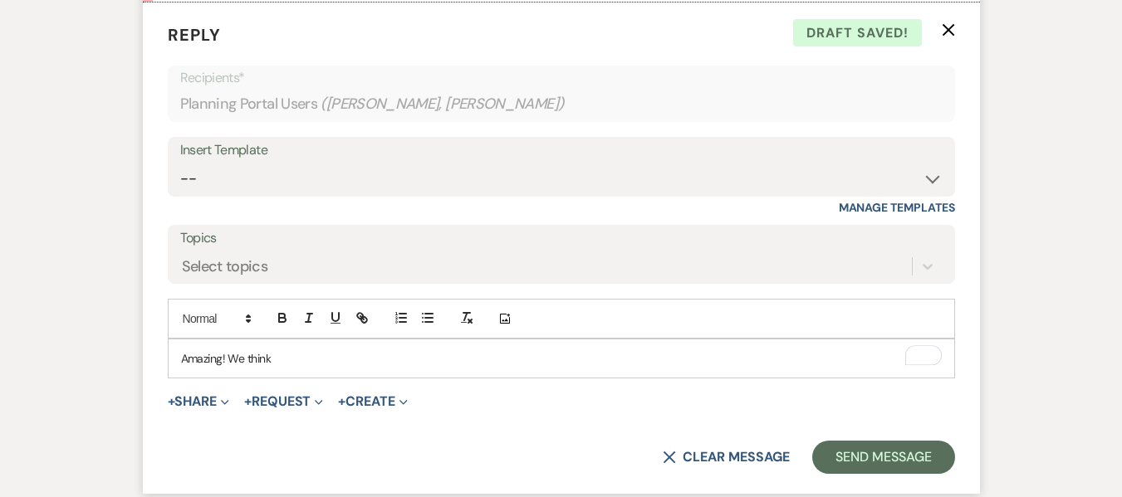
click at [396, 361] on p "Amazing! We think" at bounding box center [561, 359] width 761 height 18
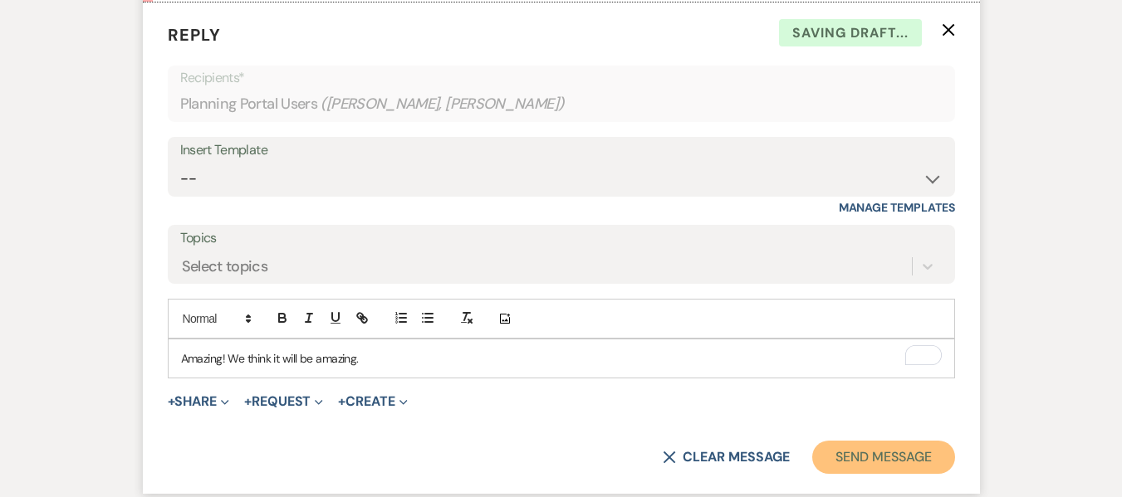
click at [837, 444] on button "Send Message" at bounding box center [883, 457] width 142 height 33
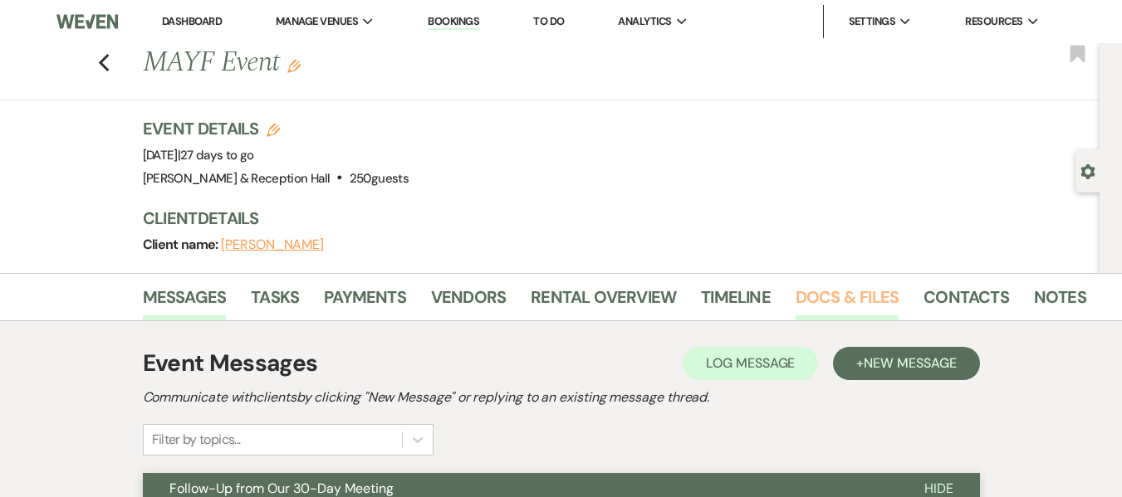
click at [883, 293] on link "Docs & Files" at bounding box center [846, 302] width 103 height 37
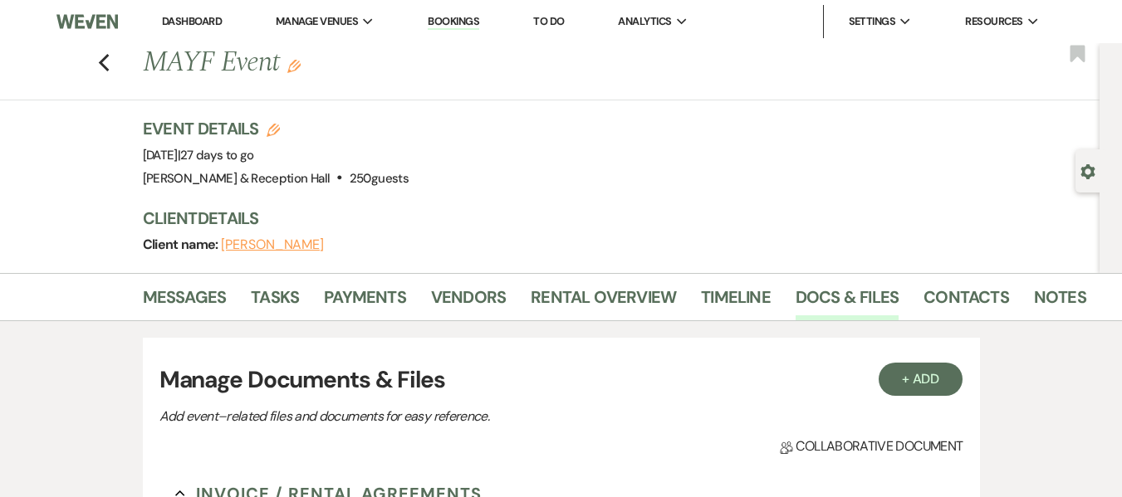
click at [196, 11] on li "Dashboard" at bounding box center [192, 21] width 76 height 33
click at [196, 14] on link "Dashboard" at bounding box center [192, 21] width 60 height 14
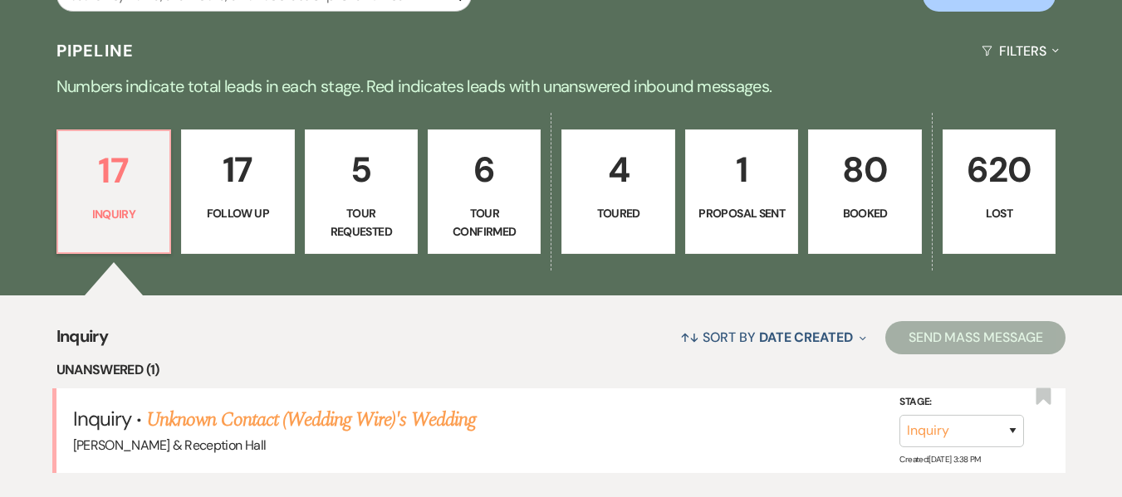
scroll to position [349, 0]
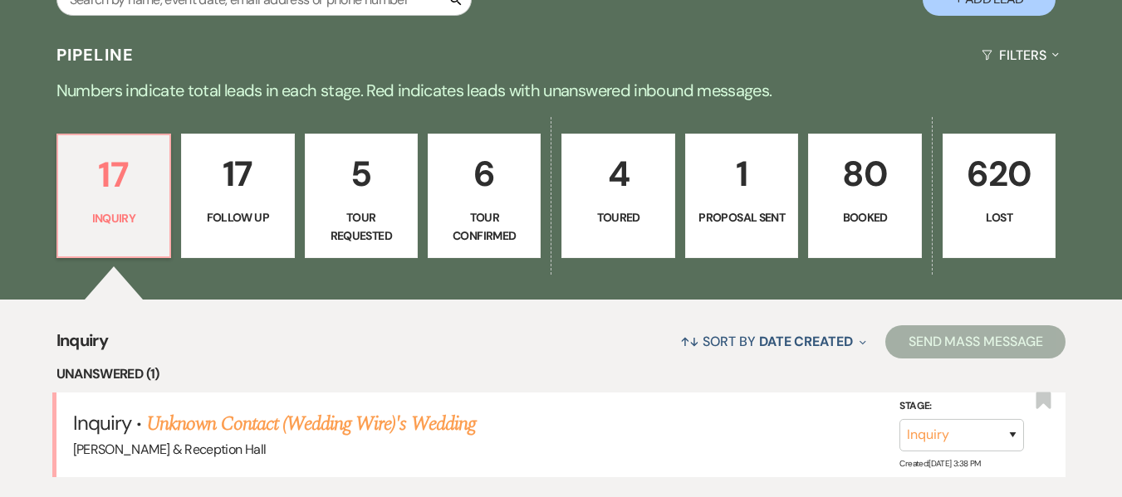
click at [886, 199] on p "80" at bounding box center [864, 174] width 91 height 56
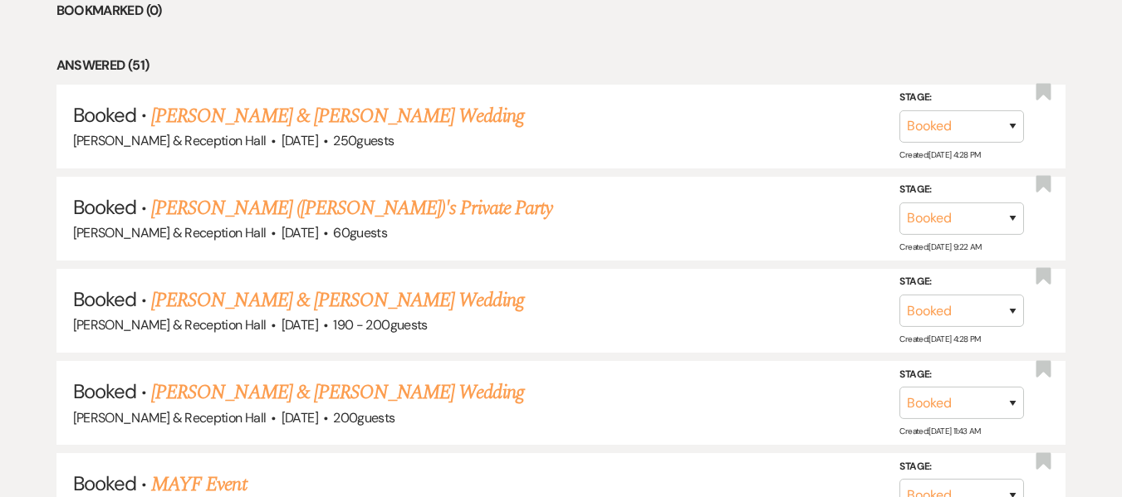
scroll to position [751, 0]
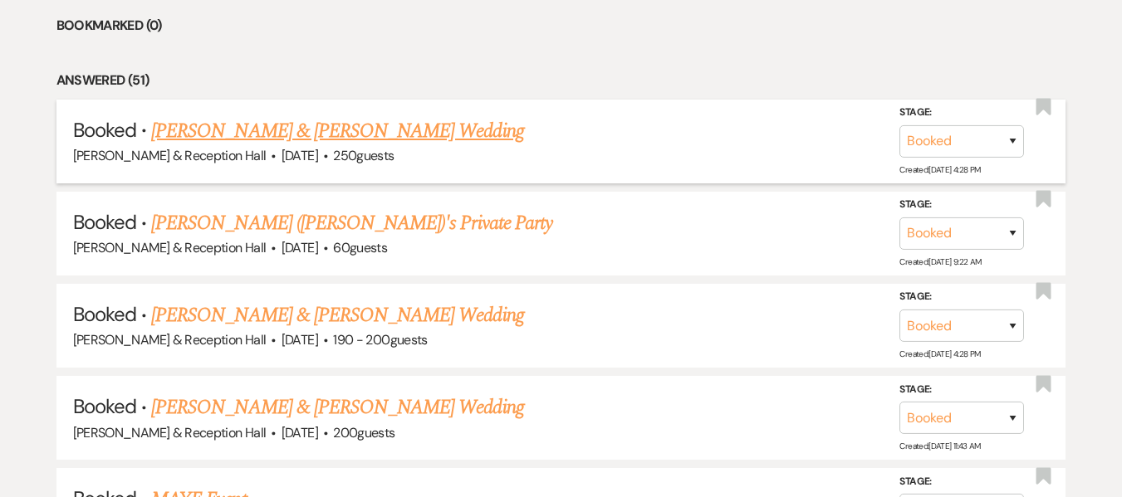
click at [423, 133] on link "[PERSON_NAME] & [PERSON_NAME] Wedding" at bounding box center [337, 131] width 372 height 30
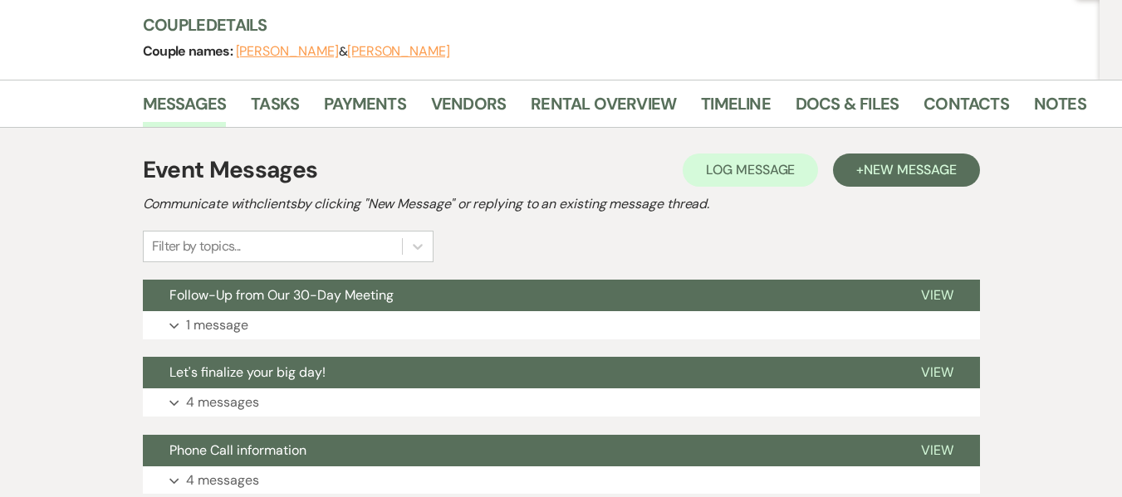
scroll to position [169, 0]
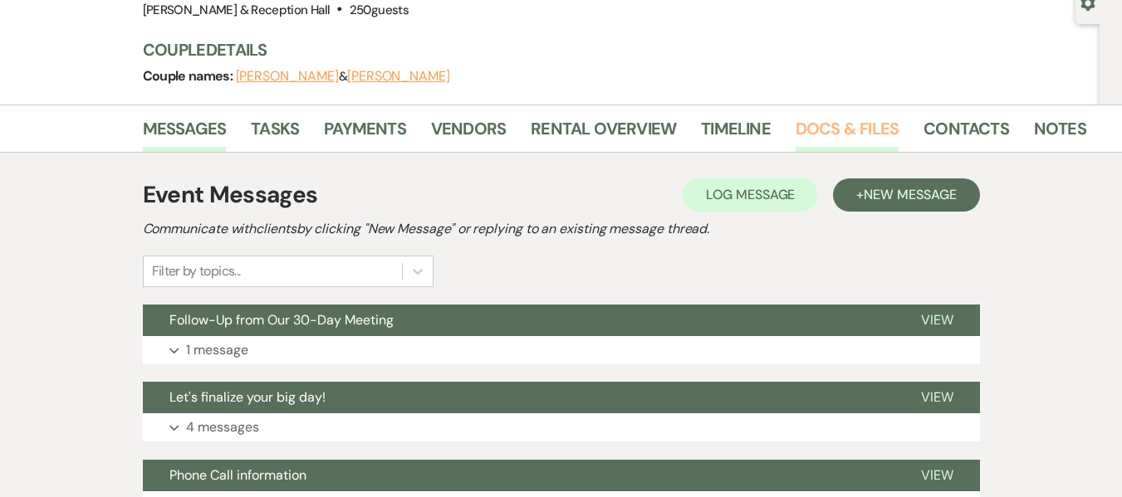
click at [851, 127] on link "Docs & Files" at bounding box center [846, 133] width 103 height 37
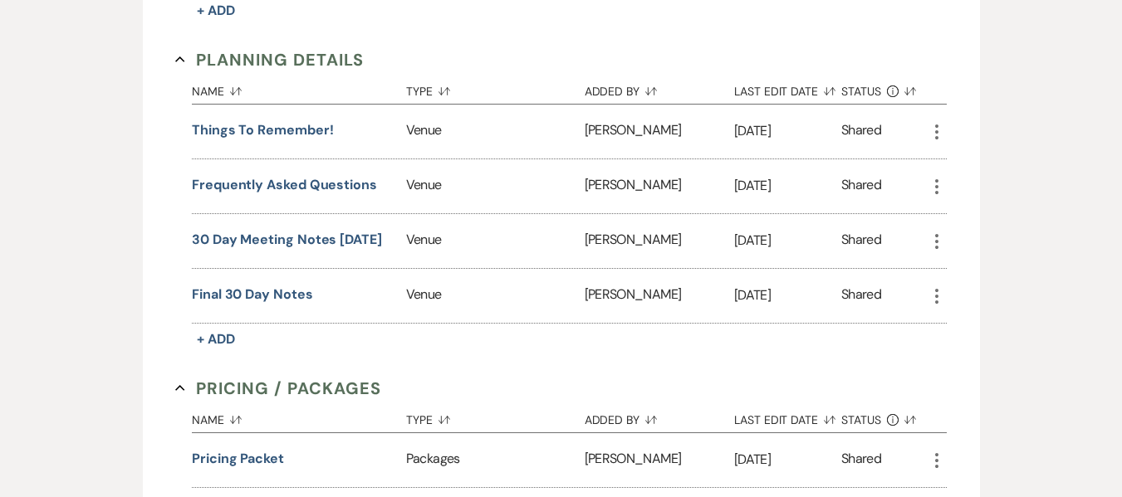
scroll to position [1765, 0]
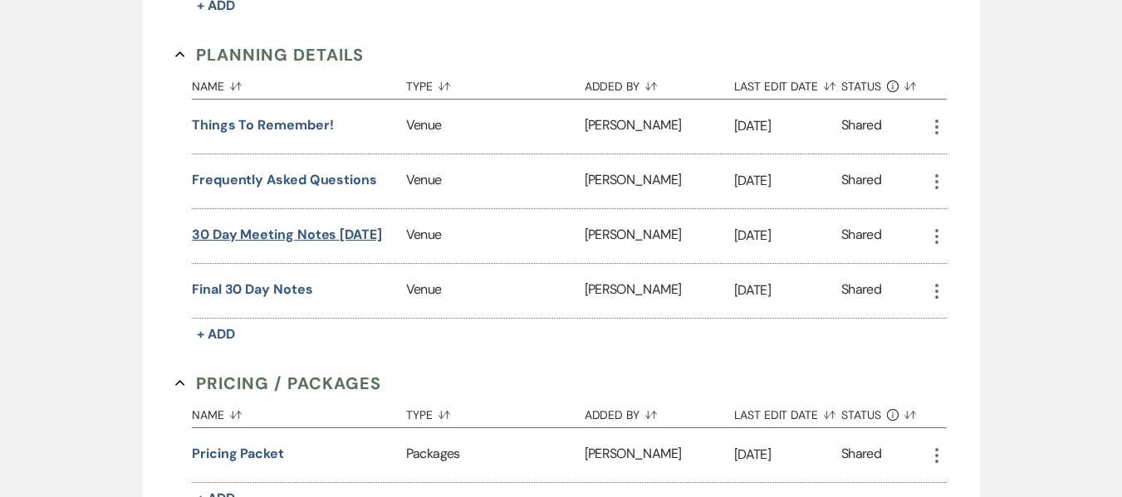
click at [281, 239] on button "30 Day meeting Notes 08.23.25" at bounding box center [287, 235] width 190 height 20
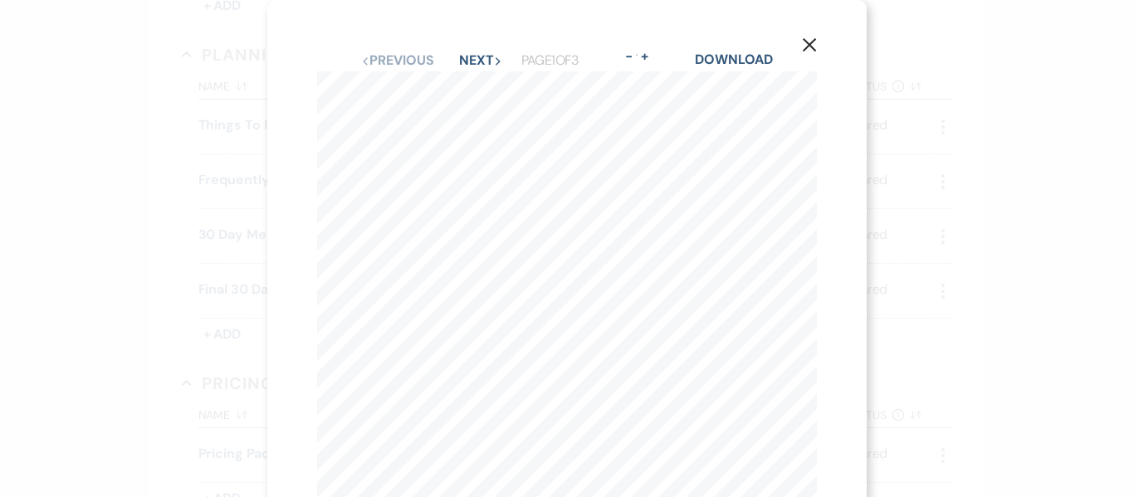
click at [815, 43] on icon "X" at bounding box center [809, 44] width 15 height 15
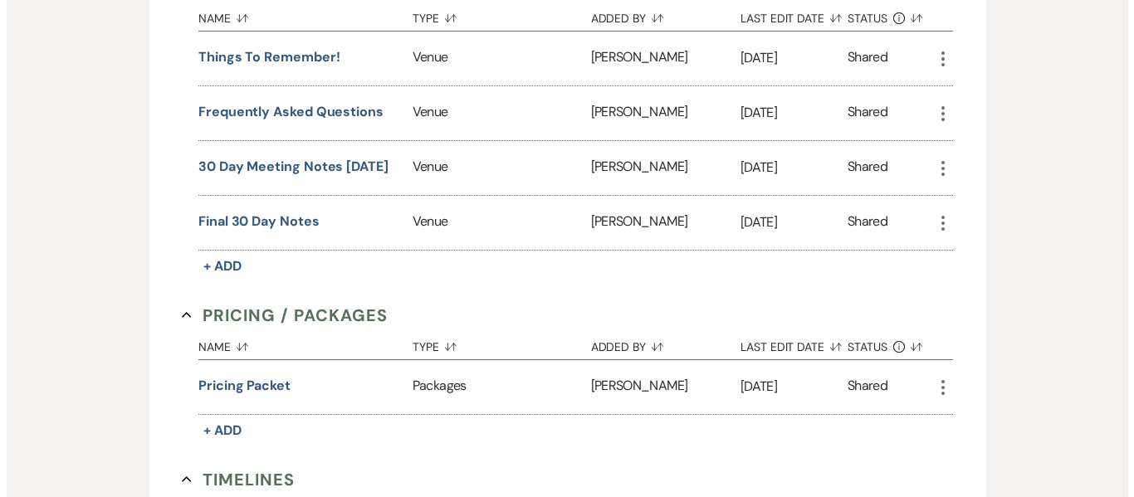
scroll to position [1838, 0]
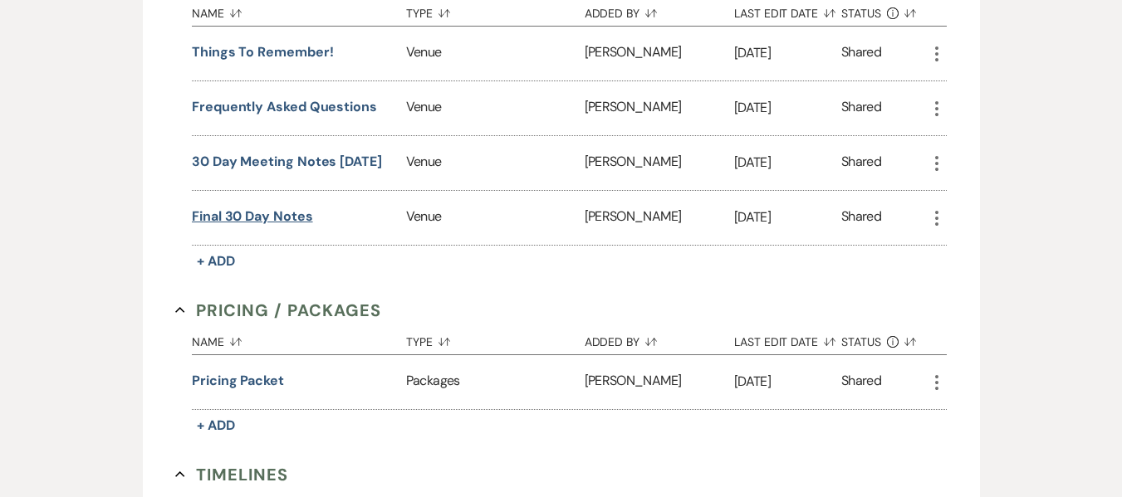
click at [275, 224] on button "Final 30 day Notes" at bounding box center [252, 217] width 121 height 20
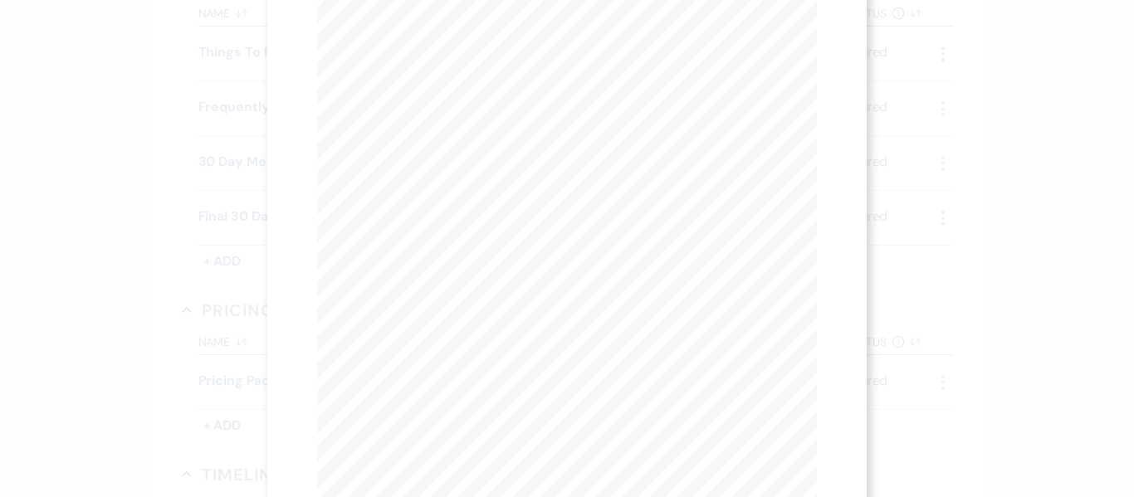
scroll to position [183, 0]
click at [1106, 174] on div "X Previous Previous Next Next Page 1 of 3 - Zoom + Download CONTACT INFORMATION…" at bounding box center [567, 248] width 1134 height 497
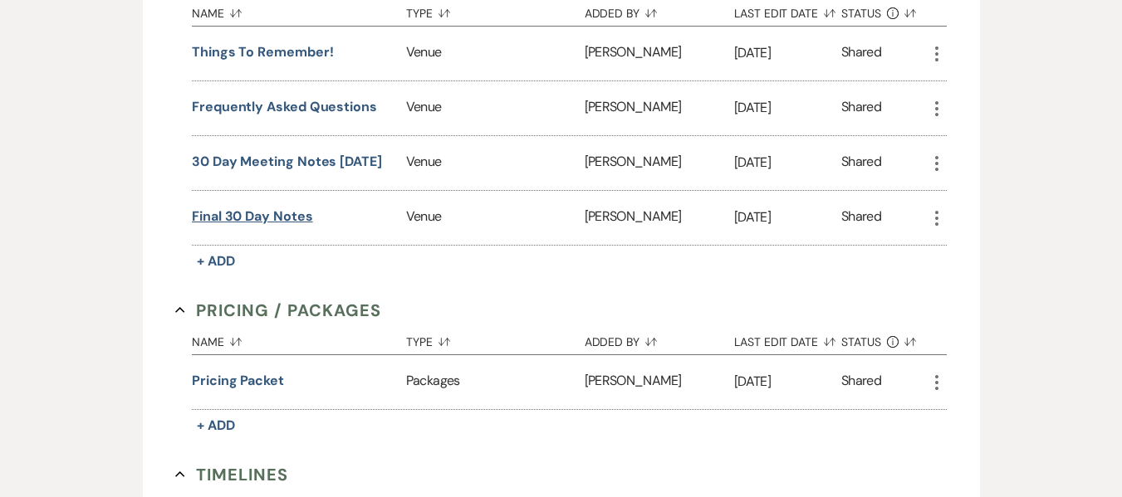
click at [286, 213] on button "Final 30 day Notes" at bounding box center [252, 217] width 121 height 20
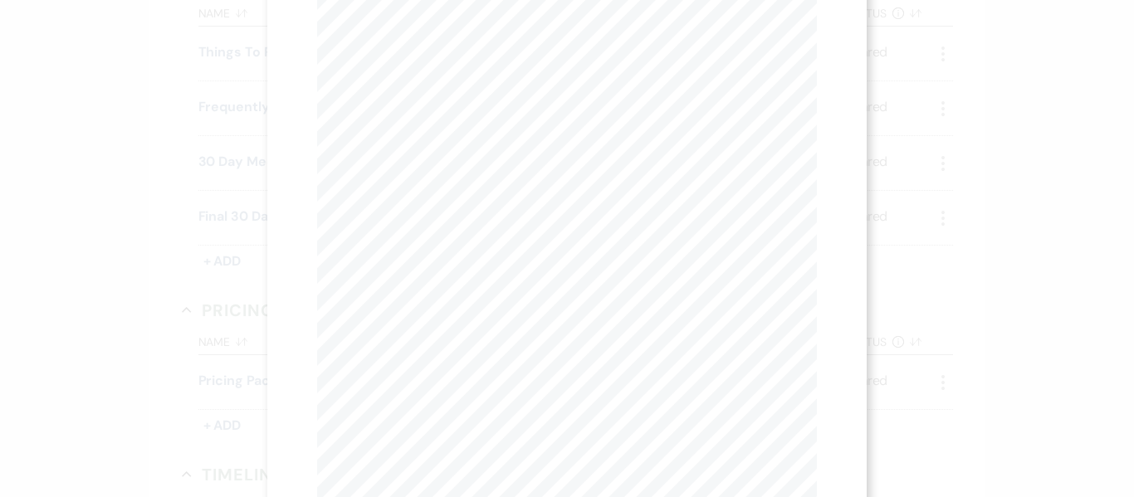
scroll to position [46, 0]
click at [472, 5] on div "Previous Previous Next Next Page 1 of 3 - Zoom + Download" at bounding box center [567, 15] width 500 height 22
click at [474, 12] on button "Next Next" at bounding box center [480, 14] width 43 height 13
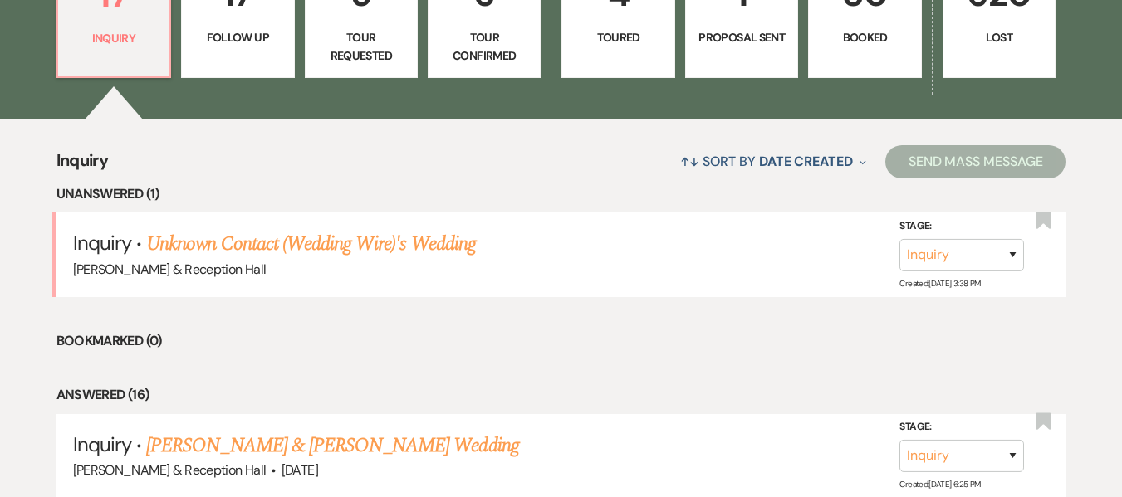
scroll to position [412, 0]
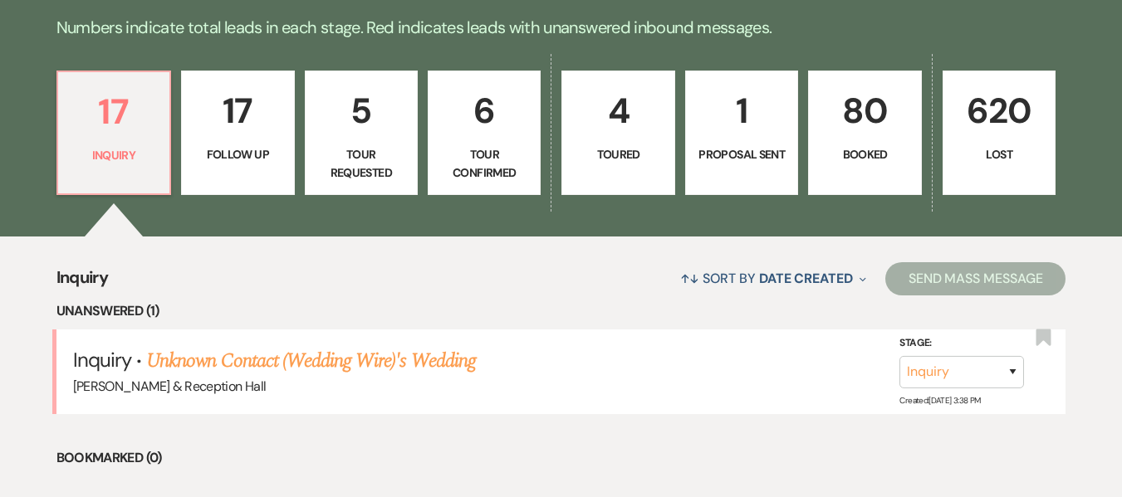
click at [905, 130] on p "80" at bounding box center [864, 111] width 91 height 56
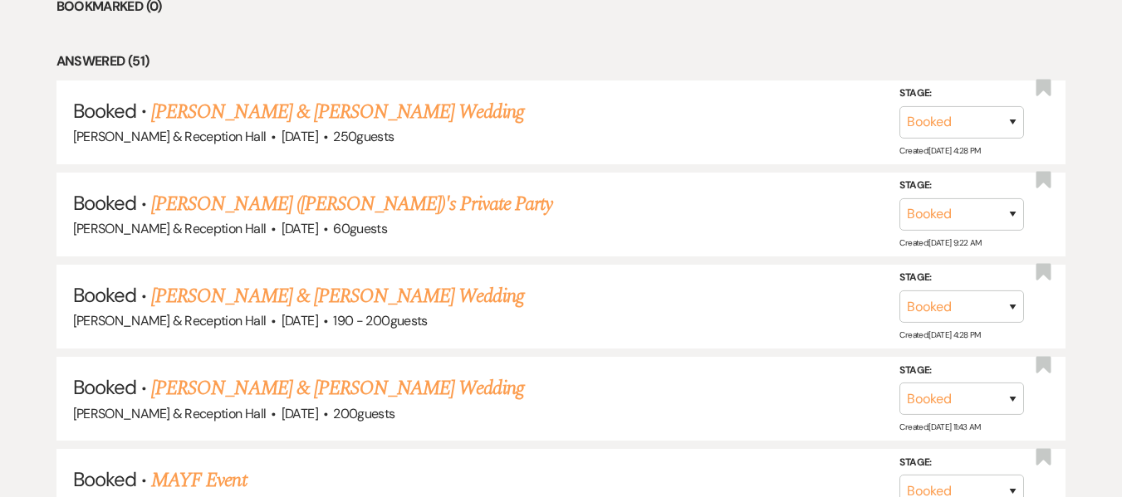
scroll to position [786, 0]
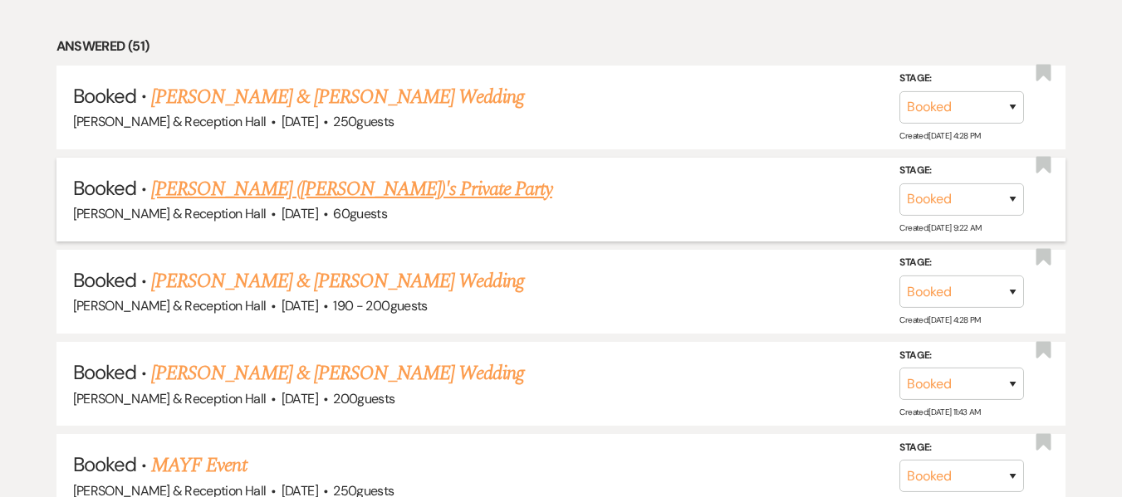
click at [365, 186] on link "[PERSON_NAME] ([PERSON_NAME])'s Private Party" at bounding box center [351, 189] width 401 height 30
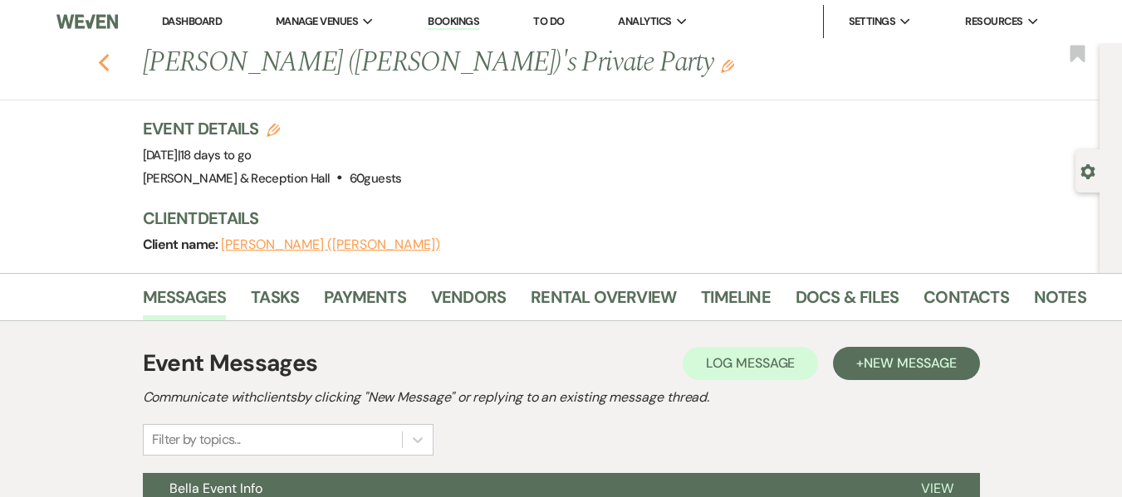
click at [110, 61] on icon "Previous" at bounding box center [104, 63] width 12 height 20
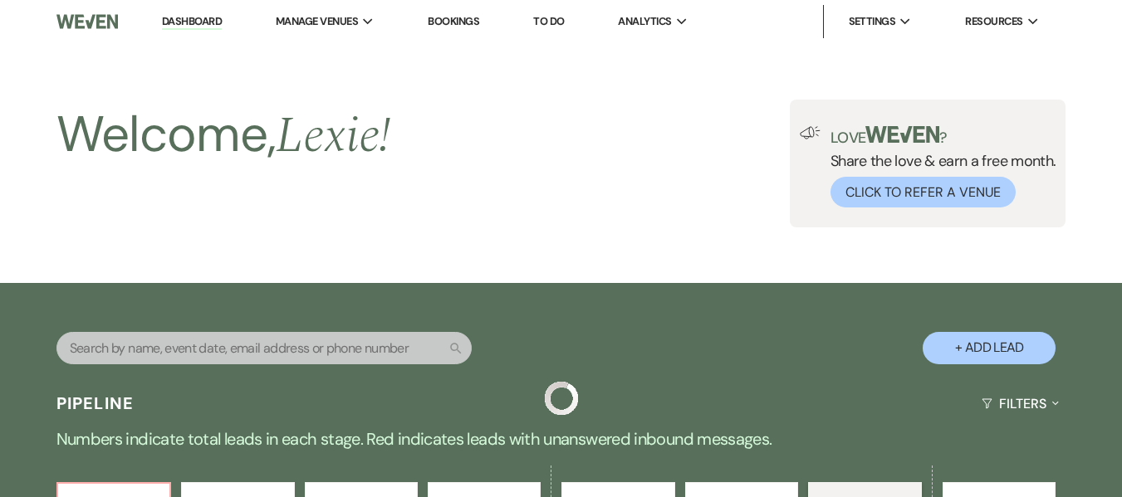
scroll to position [786, 0]
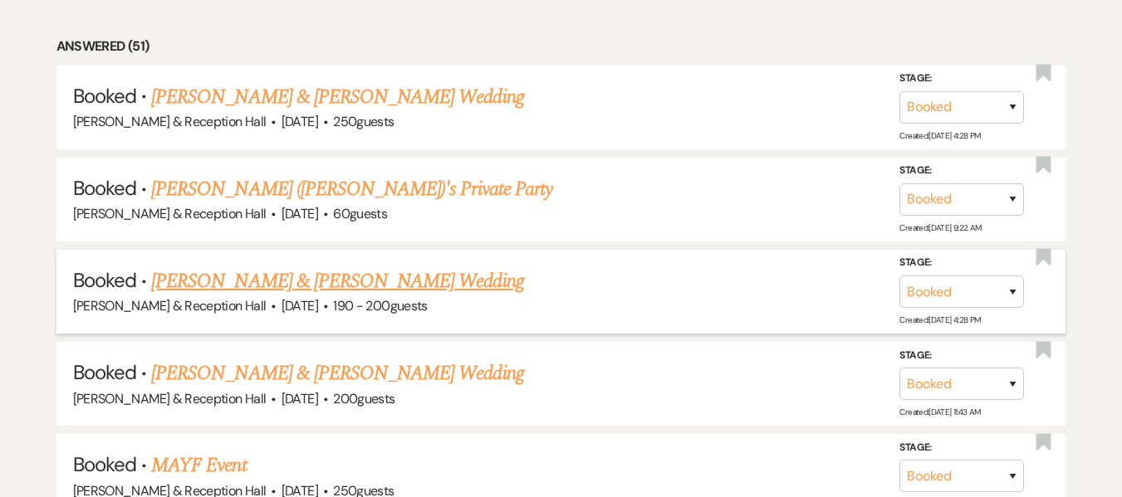
click at [263, 272] on link "[PERSON_NAME] & [PERSON_NAME] Wedding" at bounding box center [337, 282] width 372 height 30
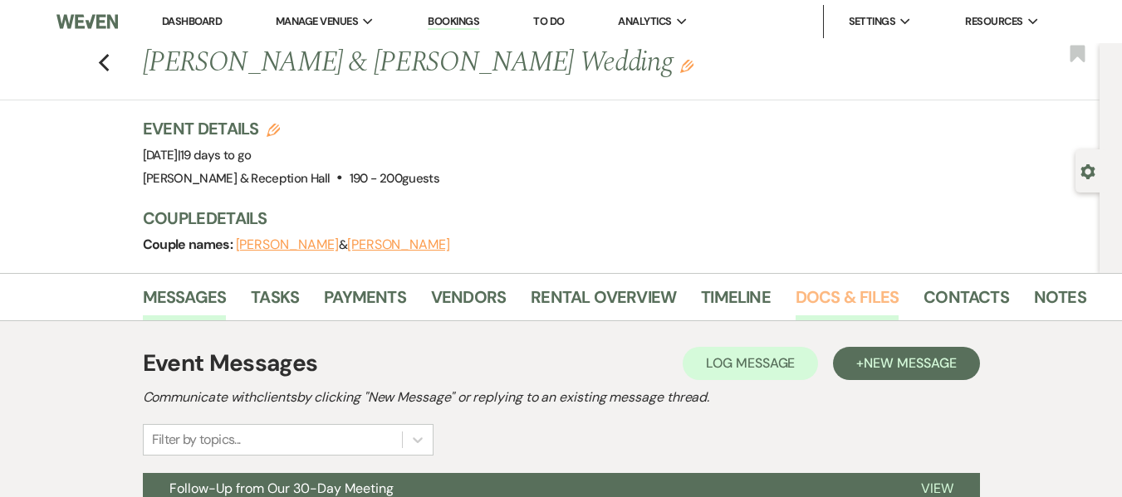
click at [832, 291] on link "Docs & Files" at bounding box center [846, 302] width 103 height 37
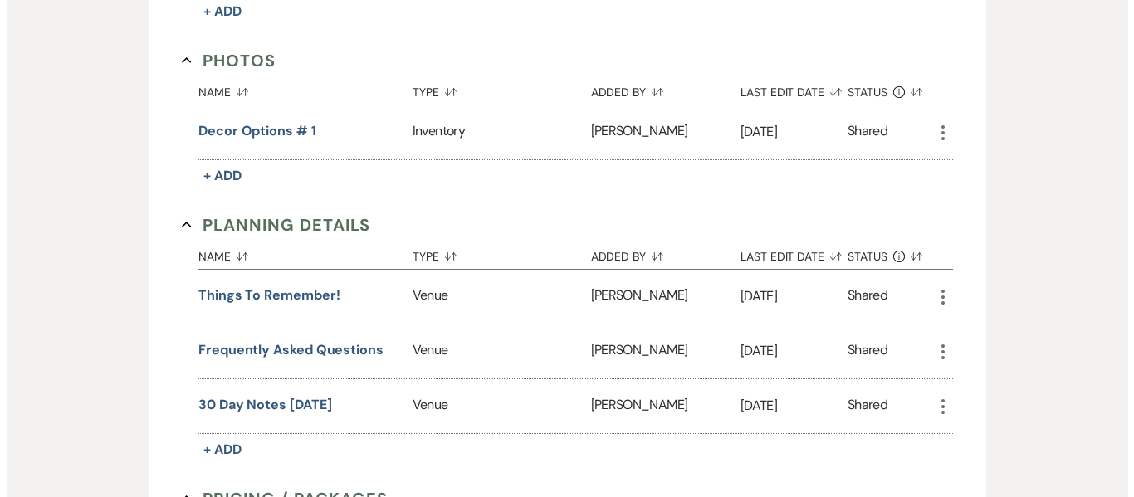
scroll to position [1203, 0]
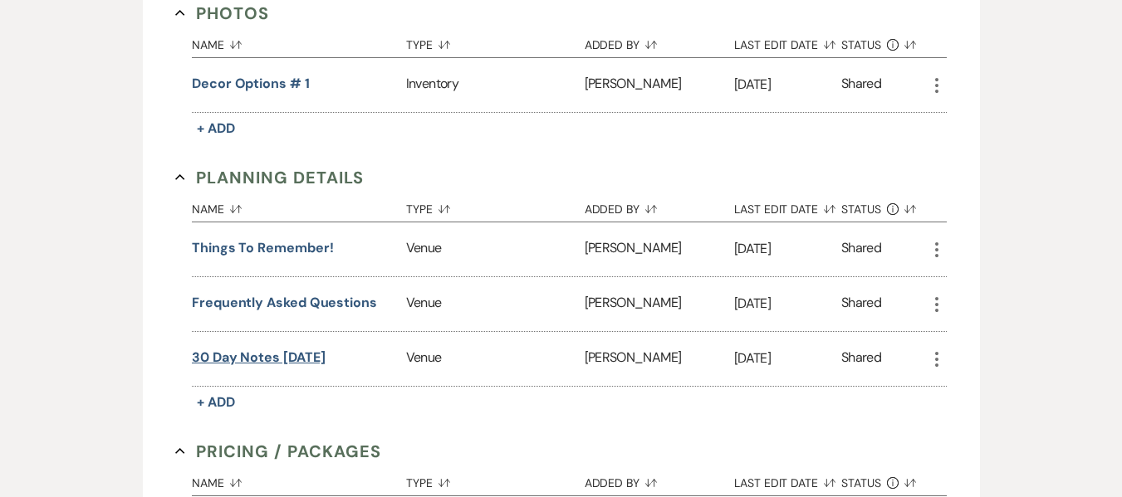
click at [218, 355] on button "30 Day Notes [DATE]" at bounding box center [258, 358] width 133 height 20
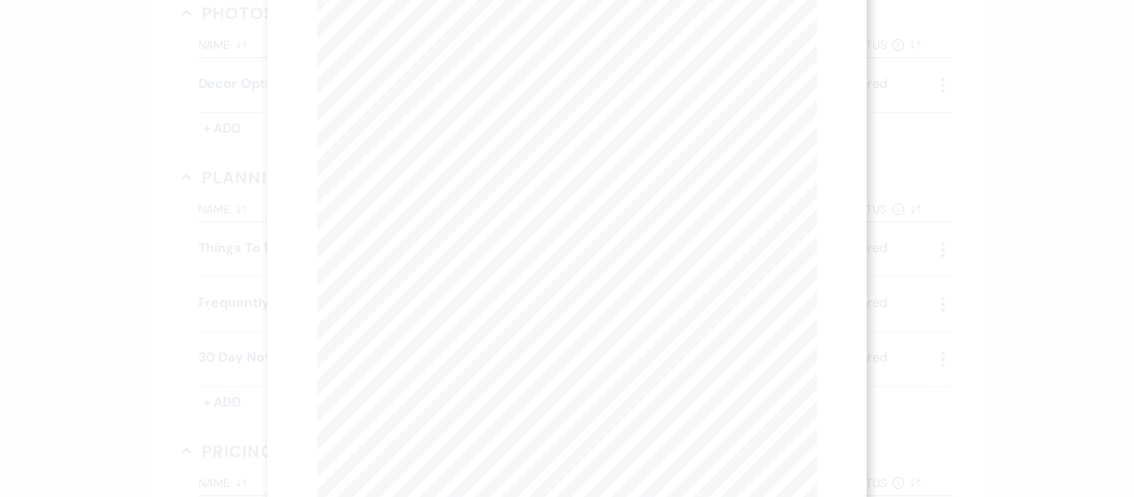
scroll to position [0, 0]
click at [482, 60] on button "Next Next" at bounding box center [480, 60] width 43 height 13
click at [472, 62] on button "Next Next" at bounding box center [479, 60] width 43 height 13
click at [808, 41] on icon "X" at bounding box center [809, 44] width 15 height 15
